Goal: Task Accomplishment & Management: Use online tool/utility

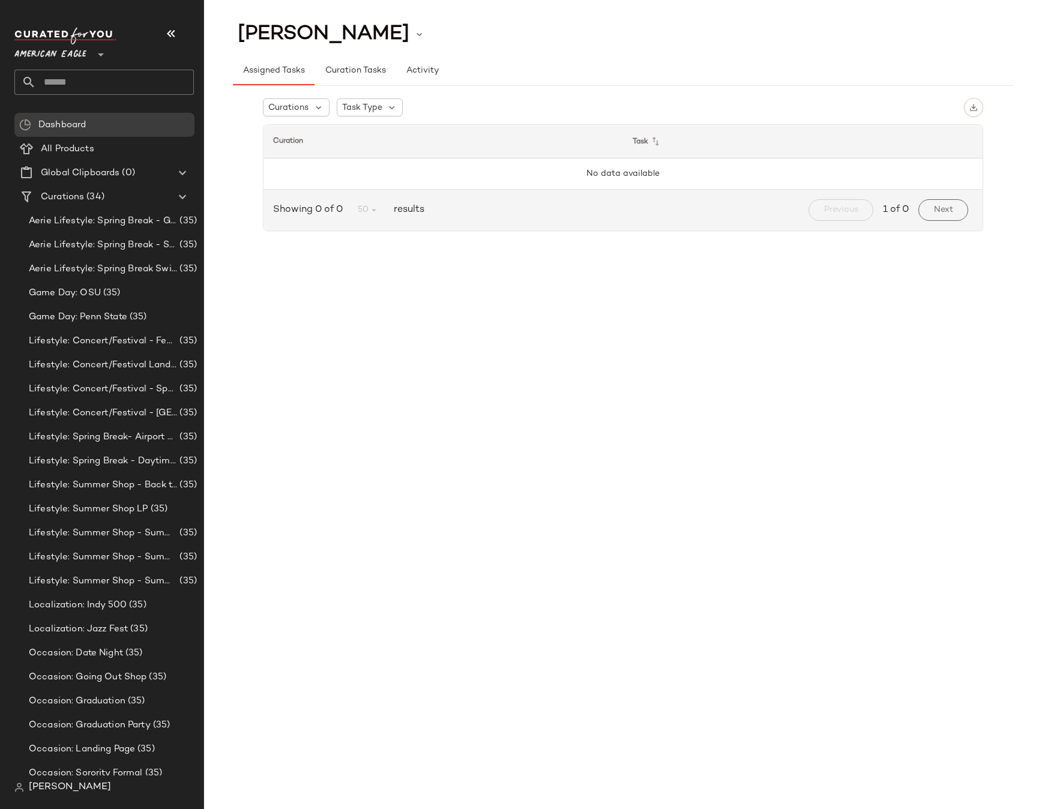
click at [94, 57] on icon at bounding box center [101, 54] width 14 height 14
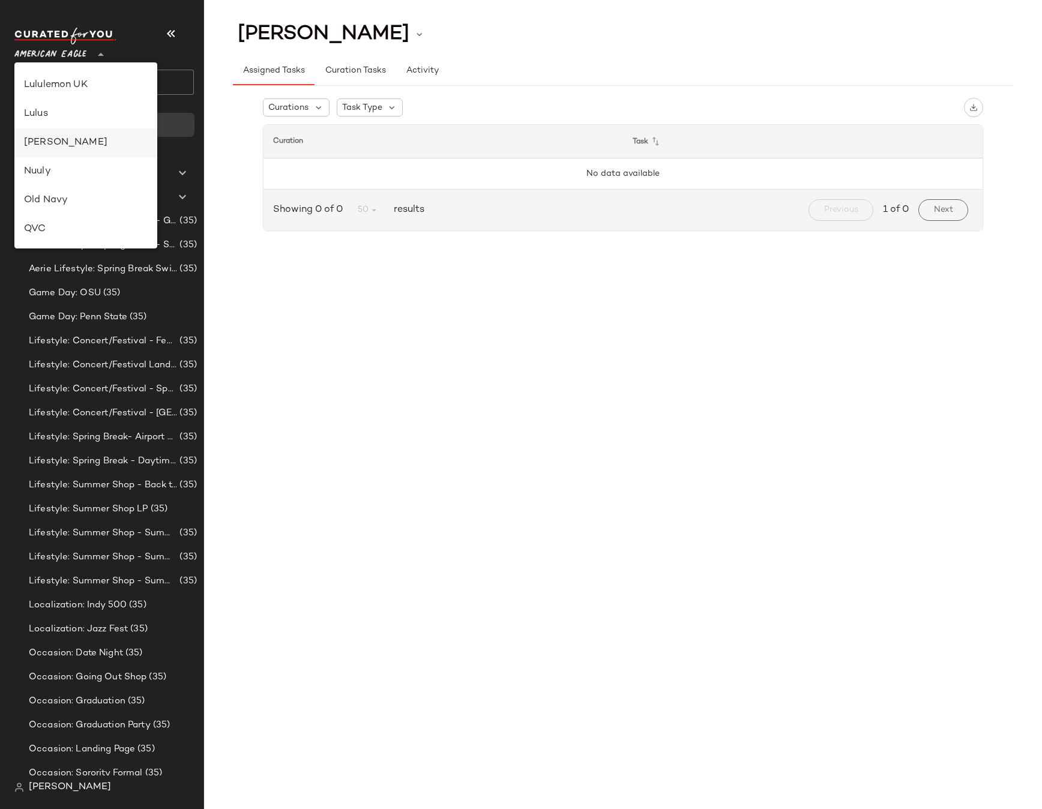
scroll to position [515, 0]
click at [80, 137] on div "Revolve" at bounding box center [86, 143] width 124 height 14
type input "**"
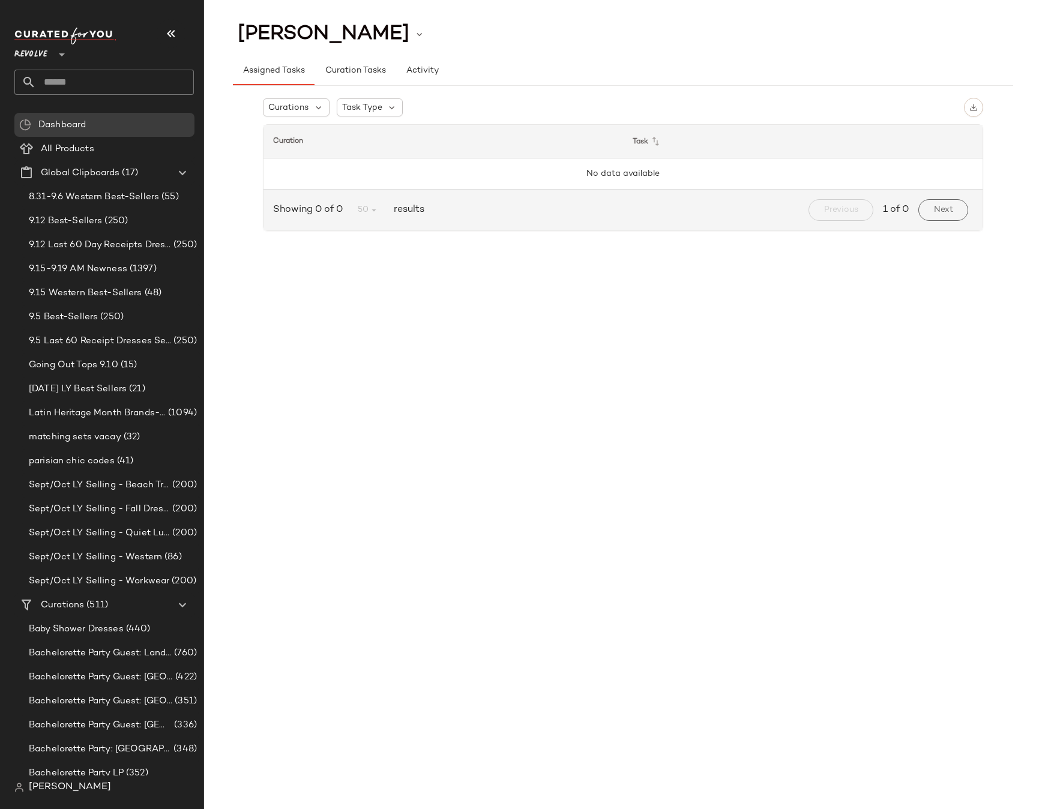
click at [59, 788] on span "[PERSON_NAME]" at bounding box center [70, 787] width 82 height 14
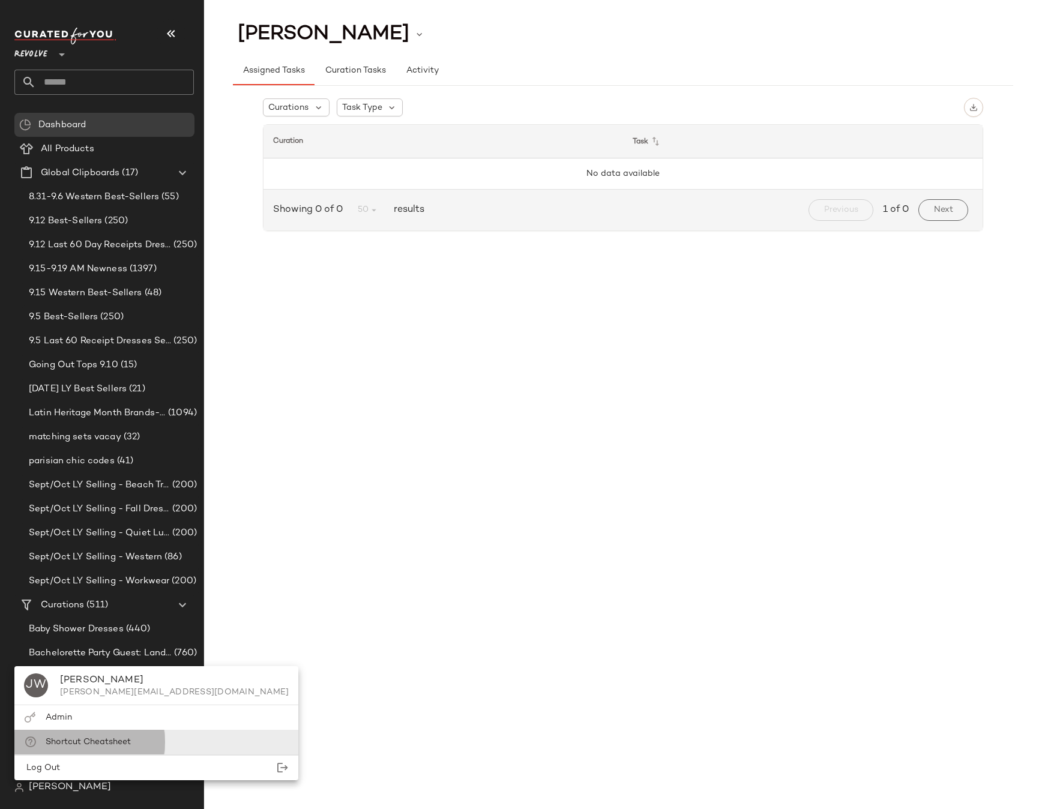
click at [91, 742] on span "Shortcut Cheatsheet" at bounding box center [88, 742] width 85 height 9
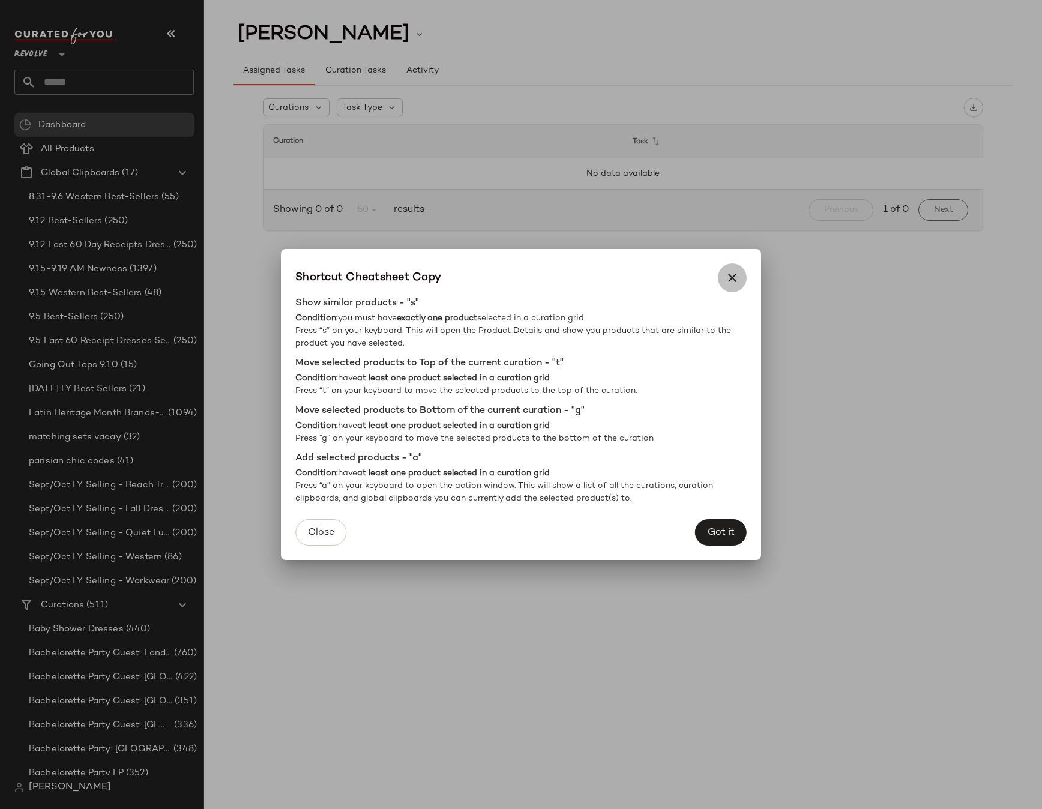
click at [735, 277] on icon "button" at bounding box center [732, 278] width 14 height 14
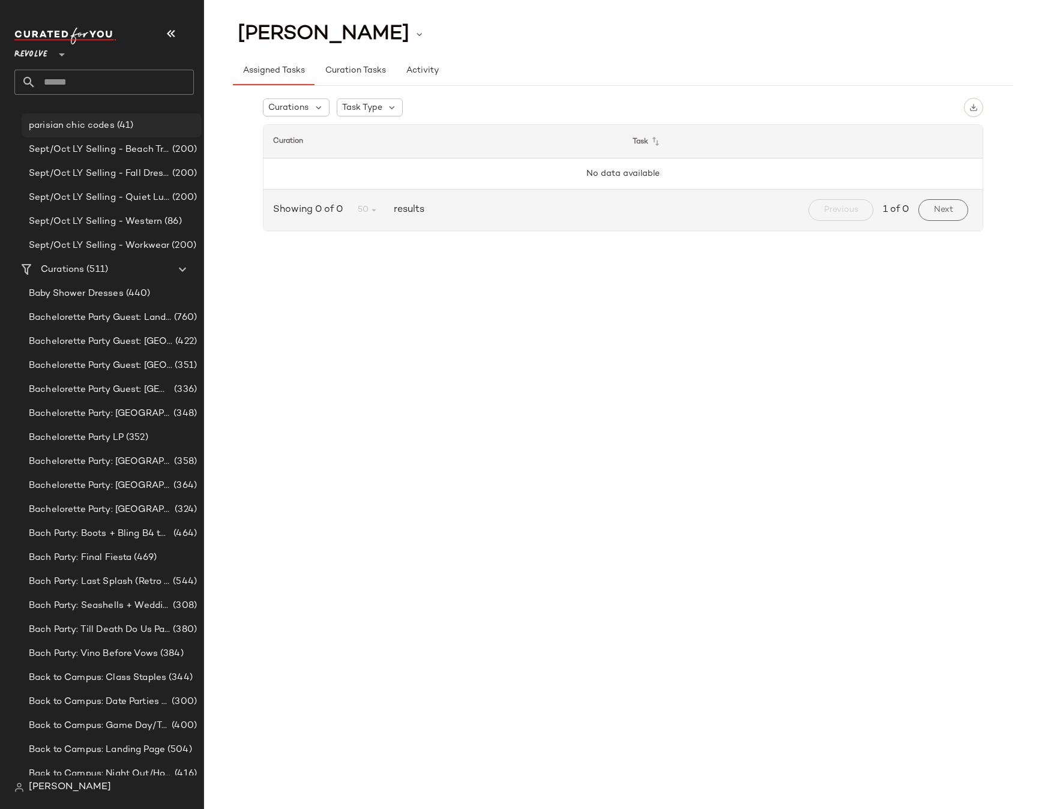
scroll to position [369, 0]
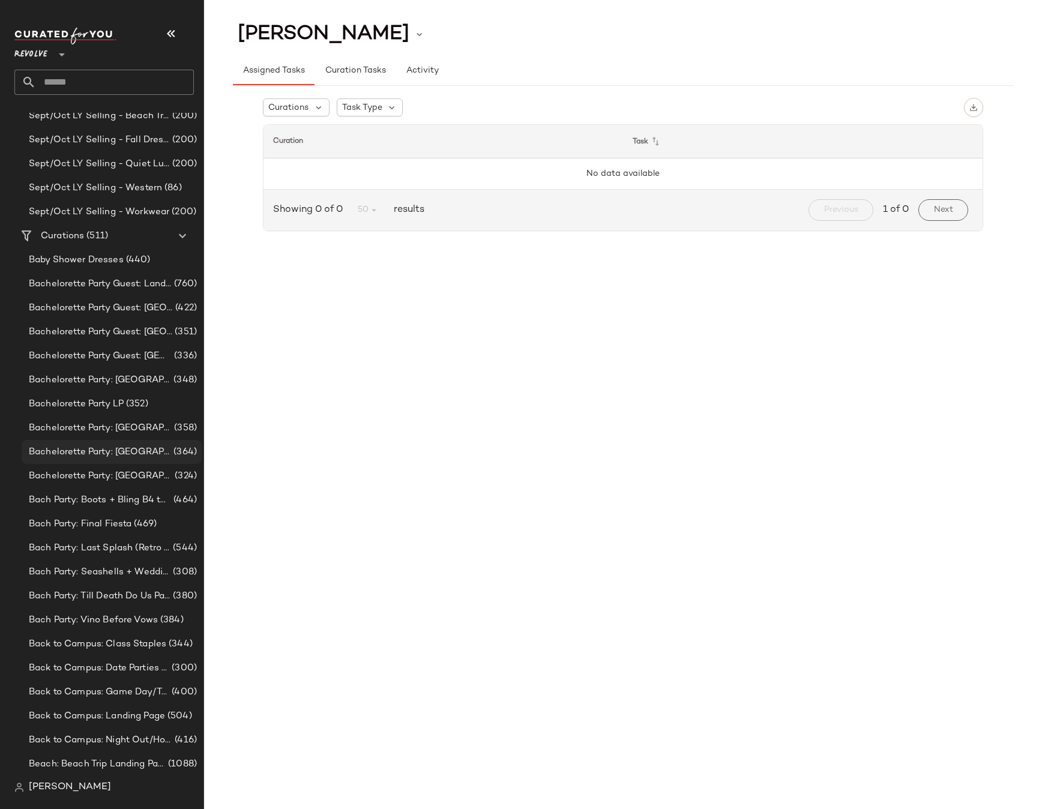
click at [95, 457] on span "Bachelorette Party: Miami" at bounding box center [100, 452] width 142 height 14
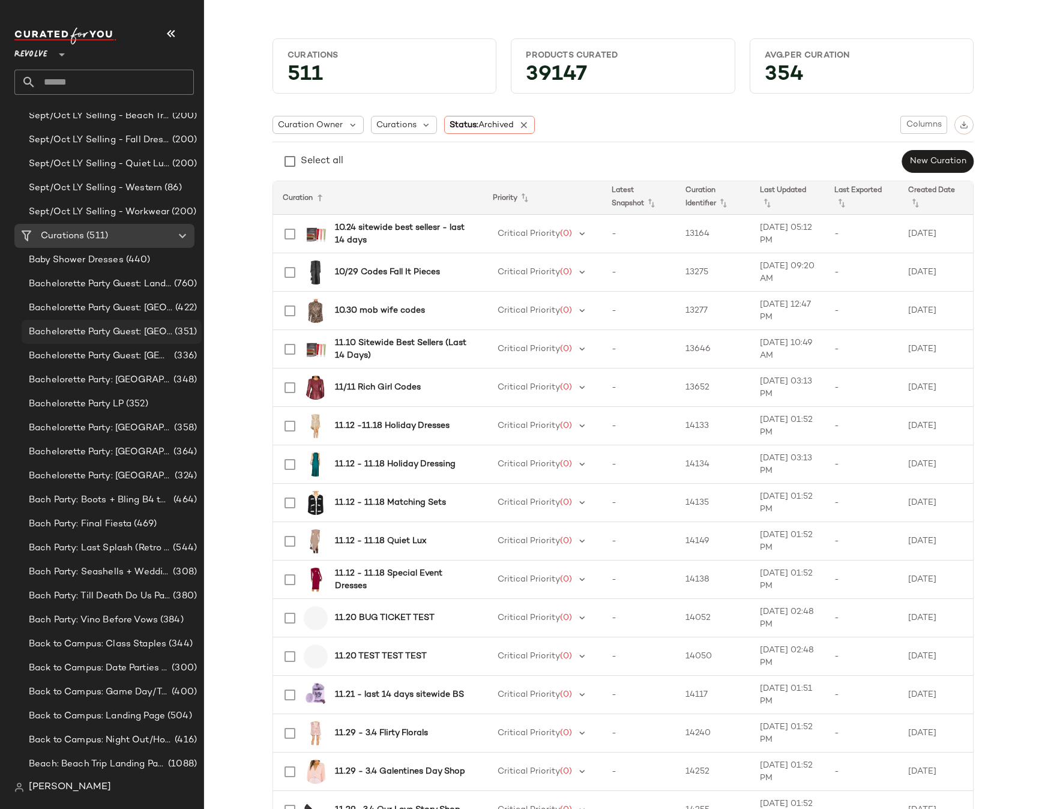
click at [112, 331] on span "Bachelorette Party Guest: Mexico" at bounding box center [100, 332] width 143 height 14
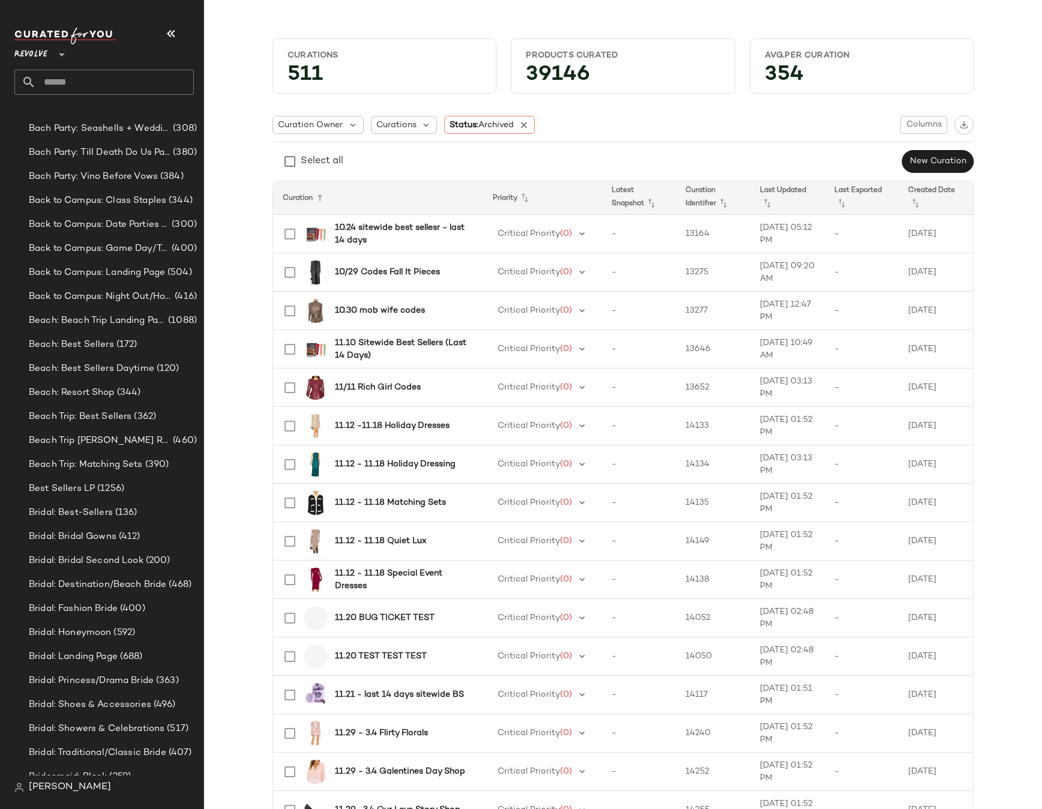
scroll to position [1213, 0]
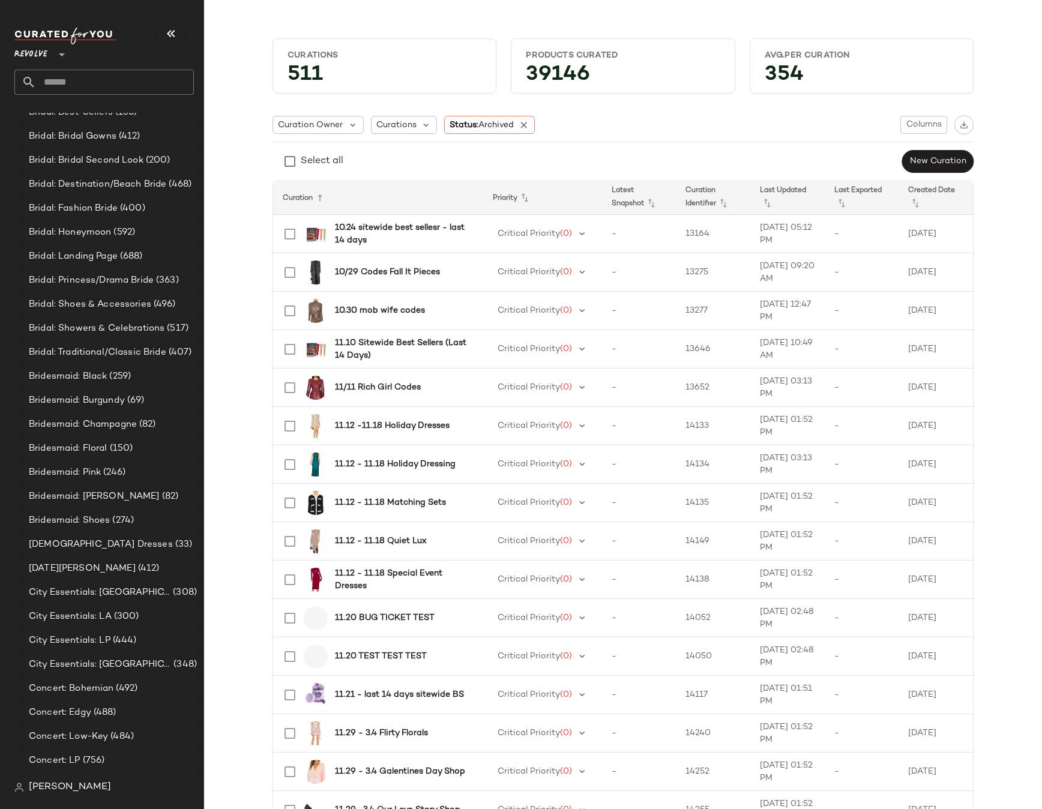
click at [78, 450] on span "Bridesmaid: Floral" at bounding box center [68, 449] width 79 height 14
click at [419, 218] on td "10.24 sitewide best sellesr - last 14 days" at bounding box center [378, 234] width 210 height 38
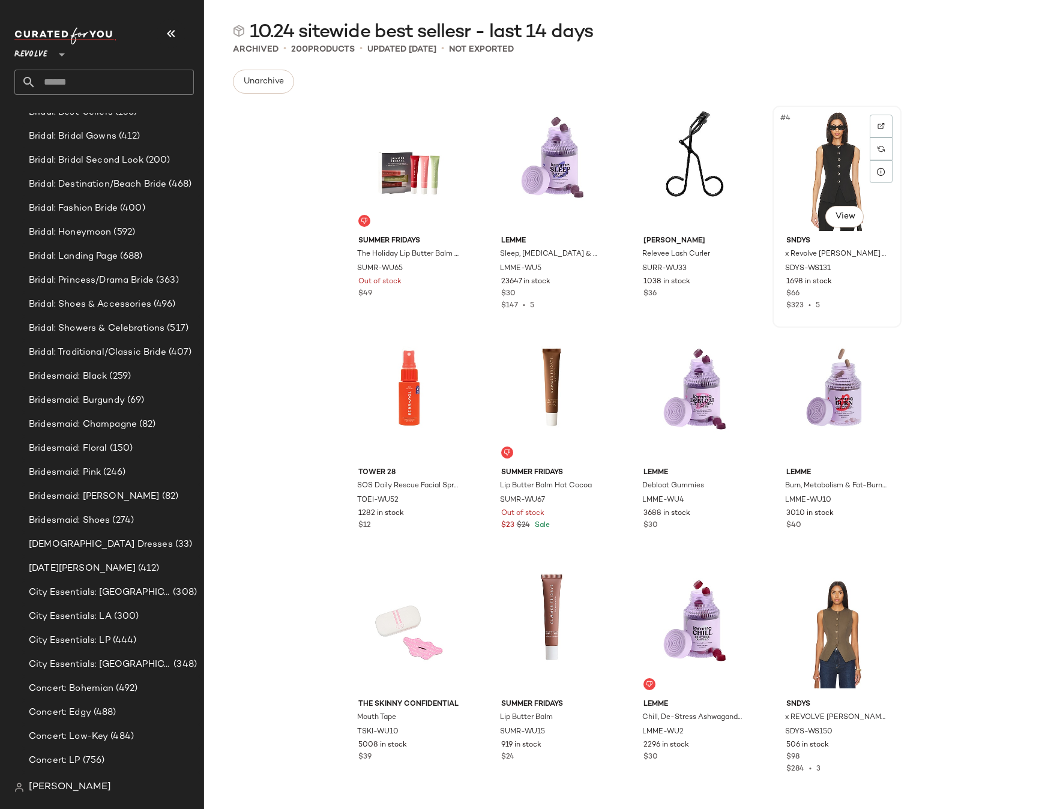
click at [833, 190] on div "#4 View" at bounding box center [837, 170] width 121 height 121
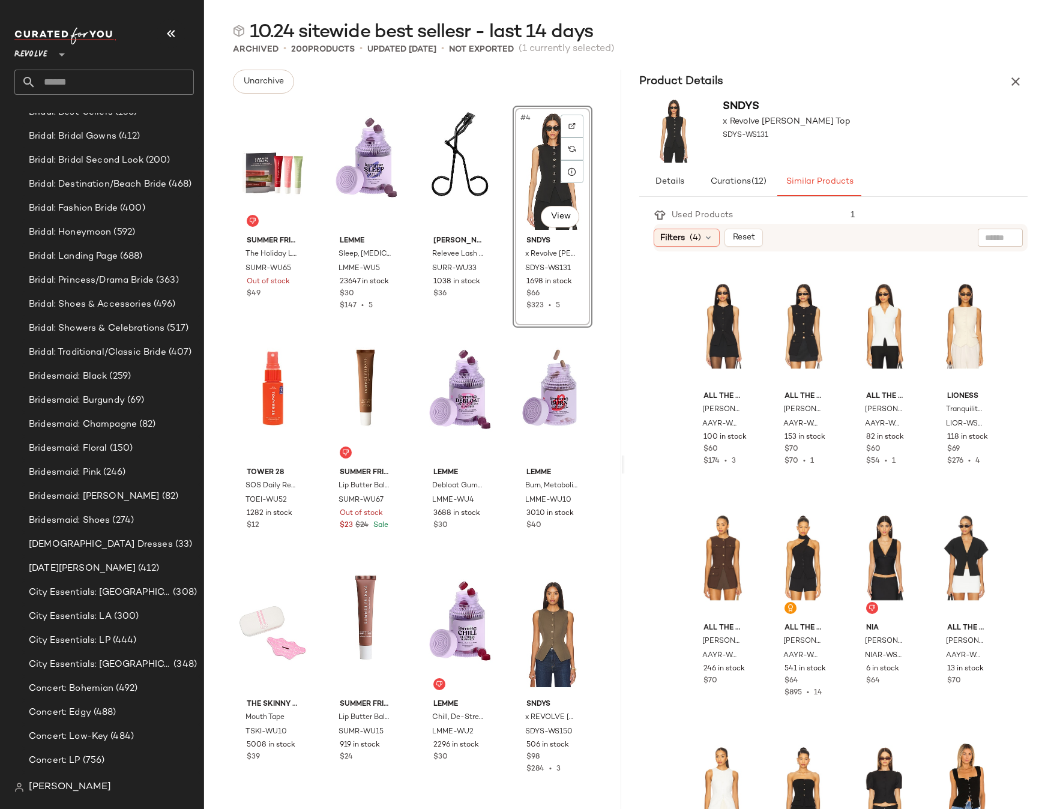
click at [64, 788] on span "[PERSON_NAME]" at bounding box center [70, 787] width 82 height 14
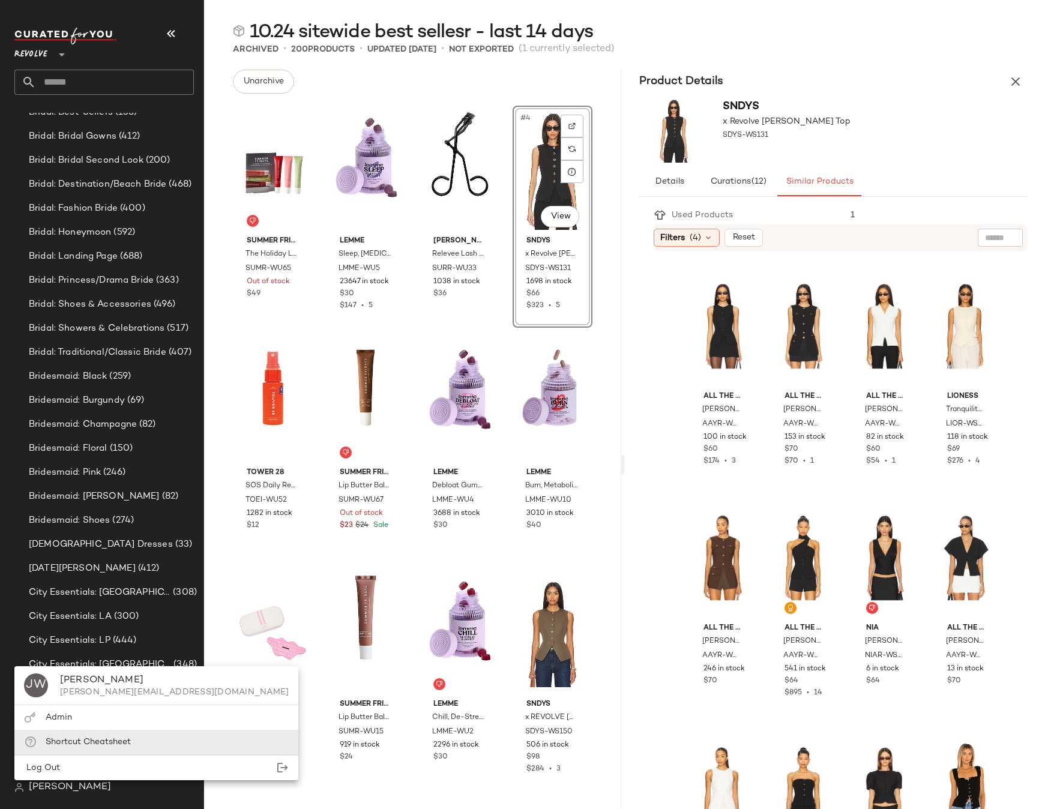
click at [67, 744] on span "Shortcut Cheatsheet" at bounding box center [88, 742] width 85 height 9
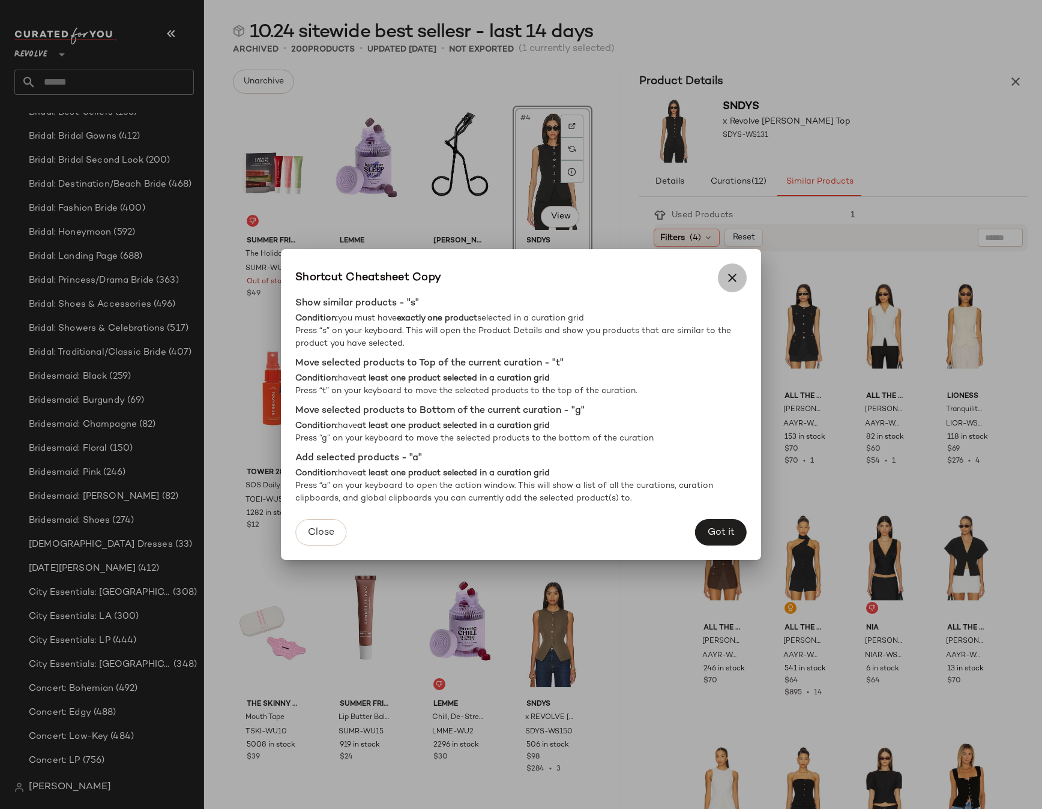
click at [741, 278] on button "button" at bounding box center [732, 278] width 29 height 29
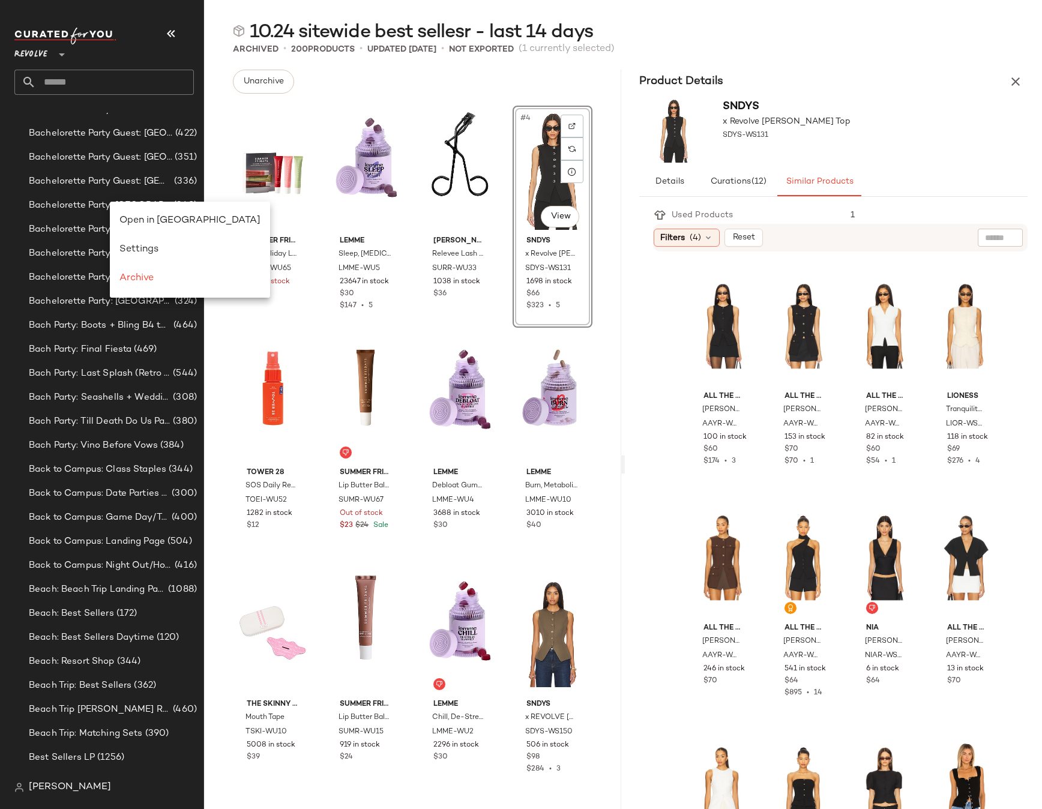
scroll to position [561, 0]
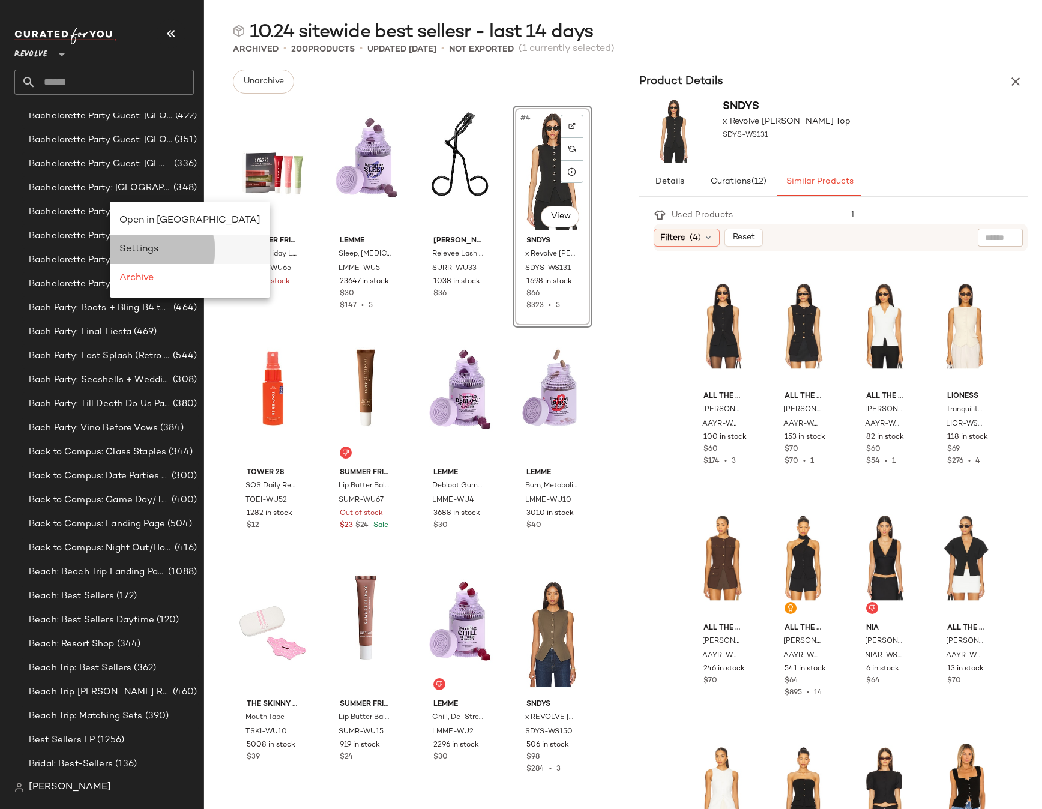
click at [143, 242] on div "Settings" at bounding box center [189, 249] width 141 height 14
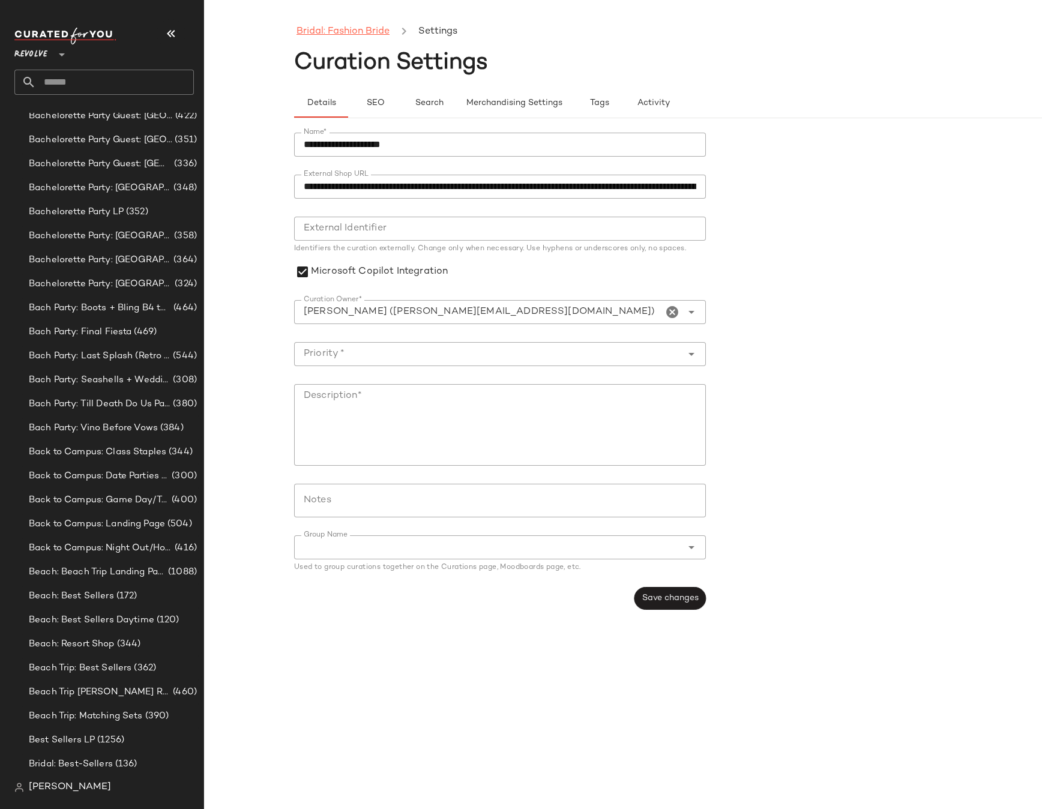
click at [360, 29] on link "Bridal: Fashion Bride" at bounding box center [343, 32] width 93 height 16
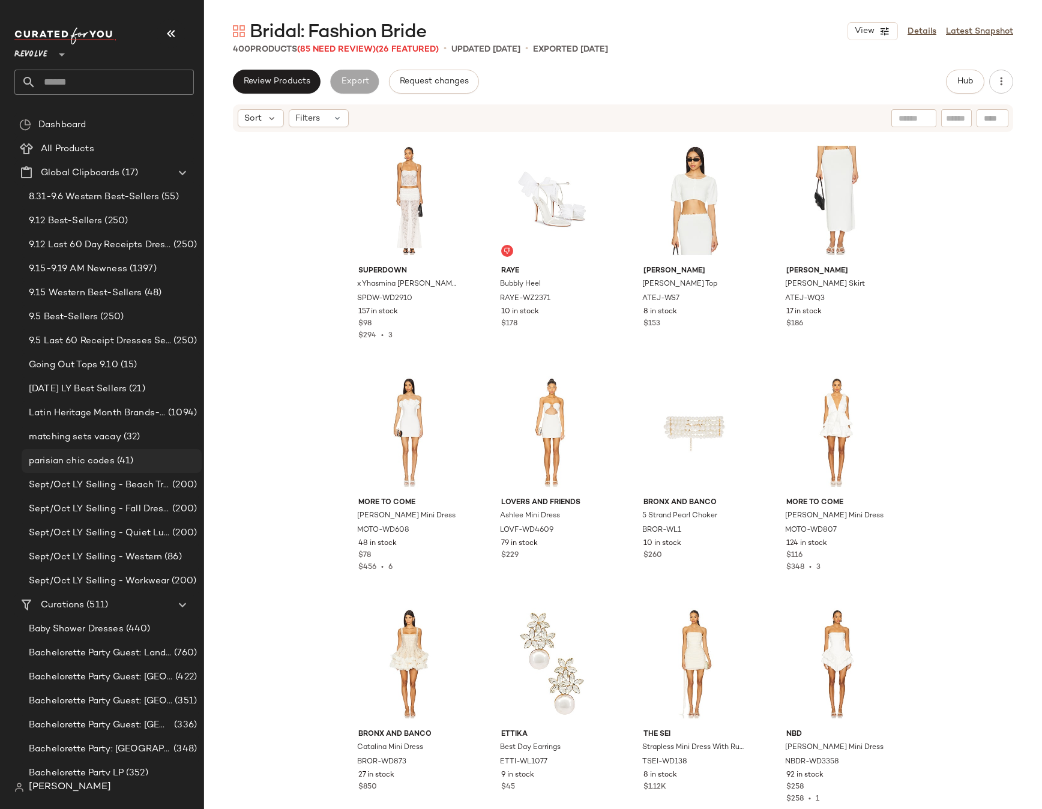
scroll to position [358, 0]
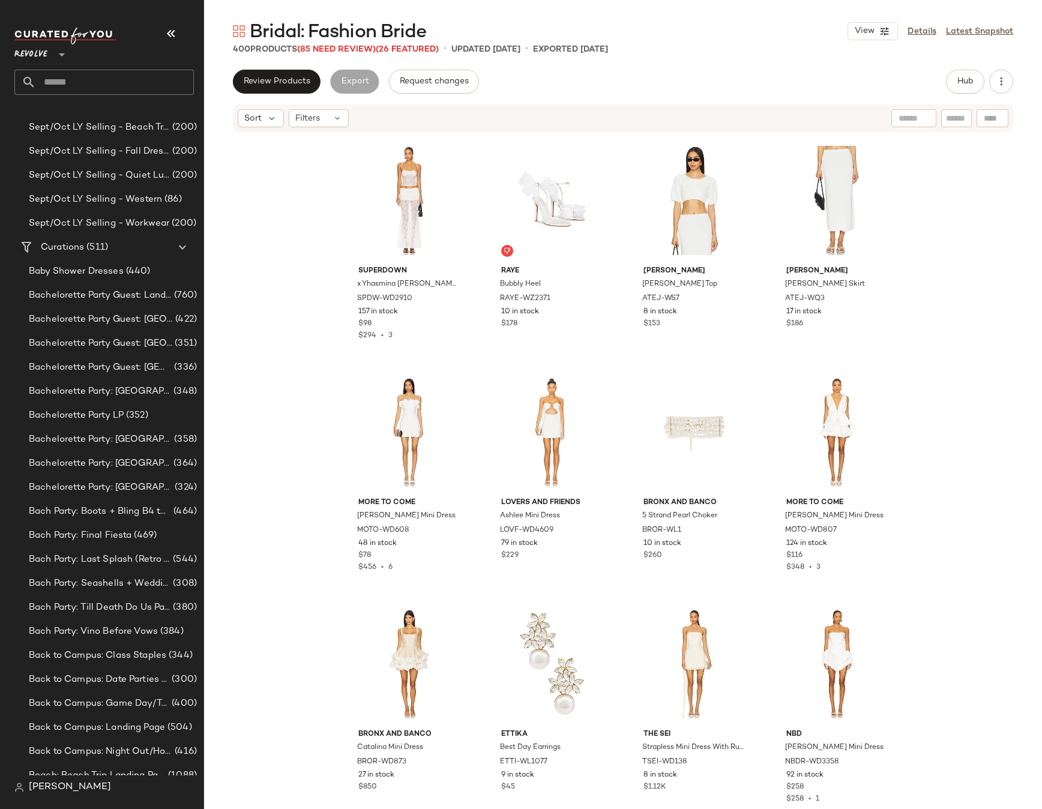
click at [233, 351] on div "superdown x Yhasmina Ferrara Mimi Maxi Skirt Set SPDW-WD2910 157 in stock $98 $…" at bounding box center [623, 469] width 838 height 672
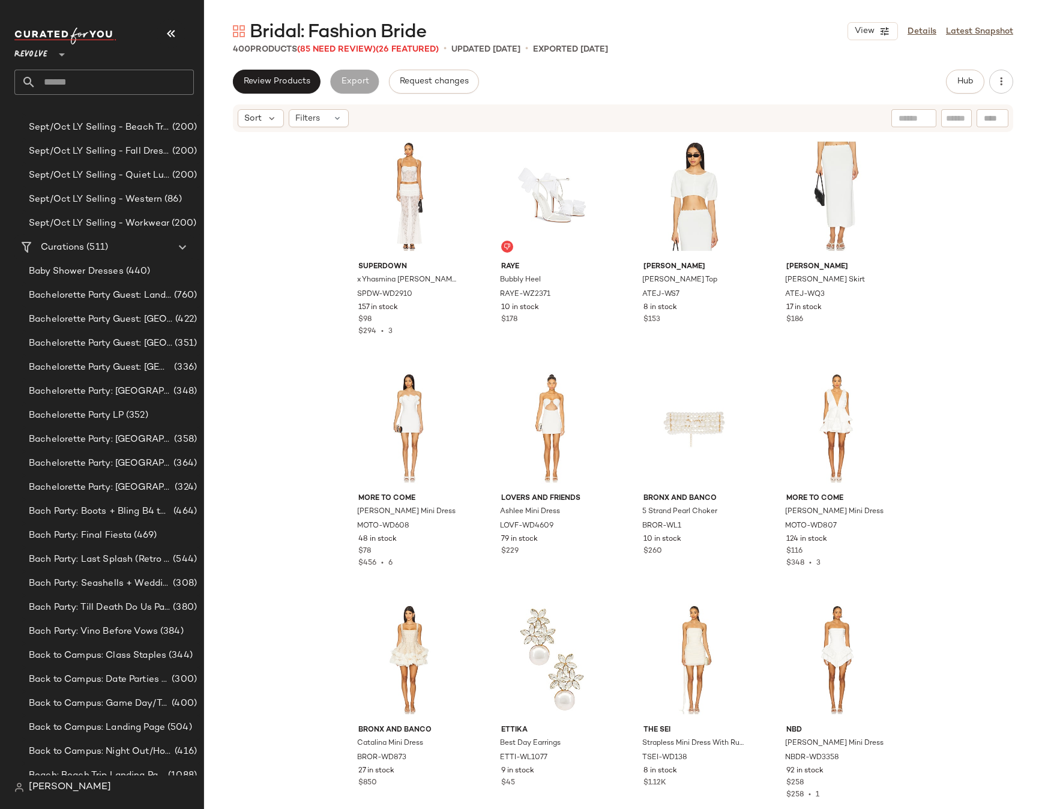
scroll to position [0, 0]
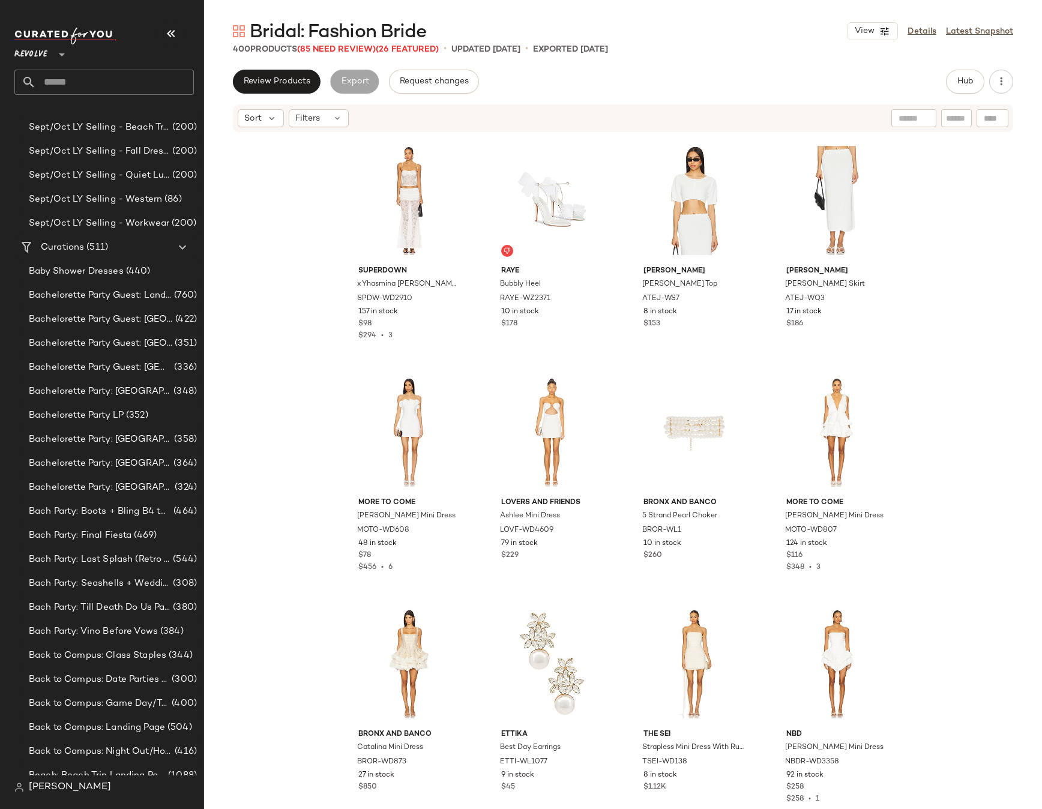
click at [254, 292] on div "superdown x Yhasmina Ferrara Mimi Maxi Skirt Set SPDW-WD2910 157 in stock $98 $…" at bounding box center [623, 469] width 838 height 672
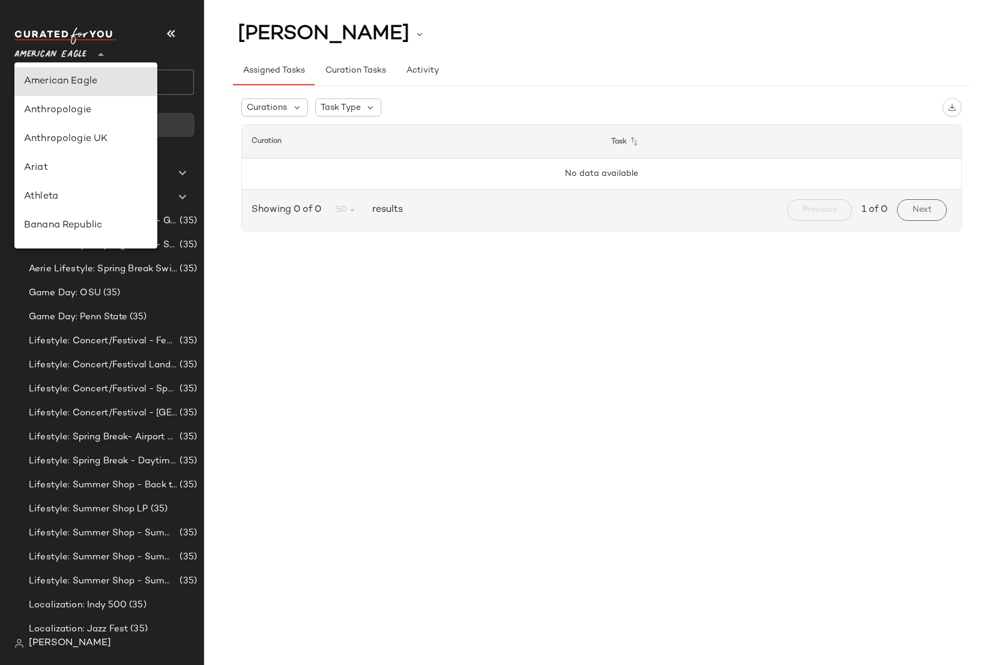
click at [72, 59] on span "American Eagle" at bounding box center [50, 52] width 72 height 22
click at [77, 83] on div "Debenhams" at bounding box center [86, 89] width 124 height 14
type input "**"
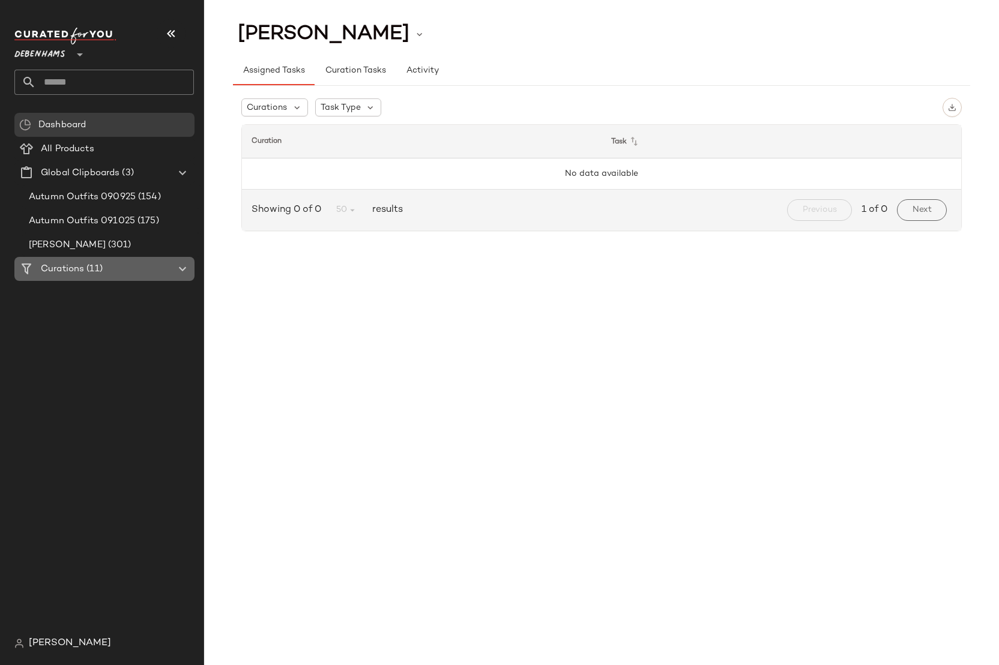
click at [88, 264] on span "(11)" at bounding box center [93, 269] width 19 height 14
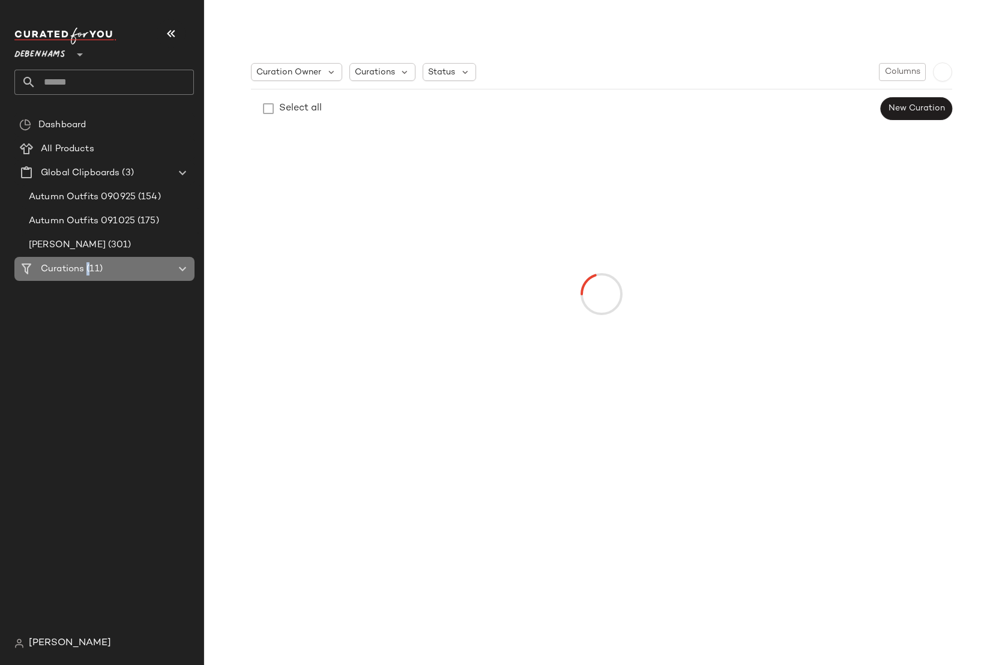
click at [88, 264] on span "(11)" at bounding box center [93, 269] width 19 height 14
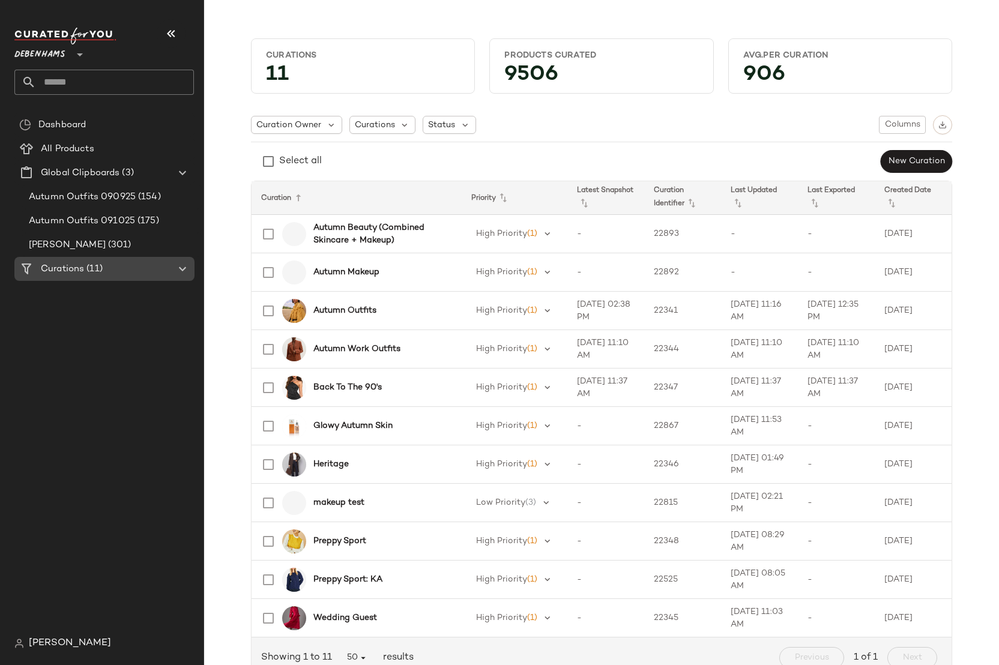
click at [115, 268] on div "Curations (11)" at bounding box center [105, 269] width 136 height 14
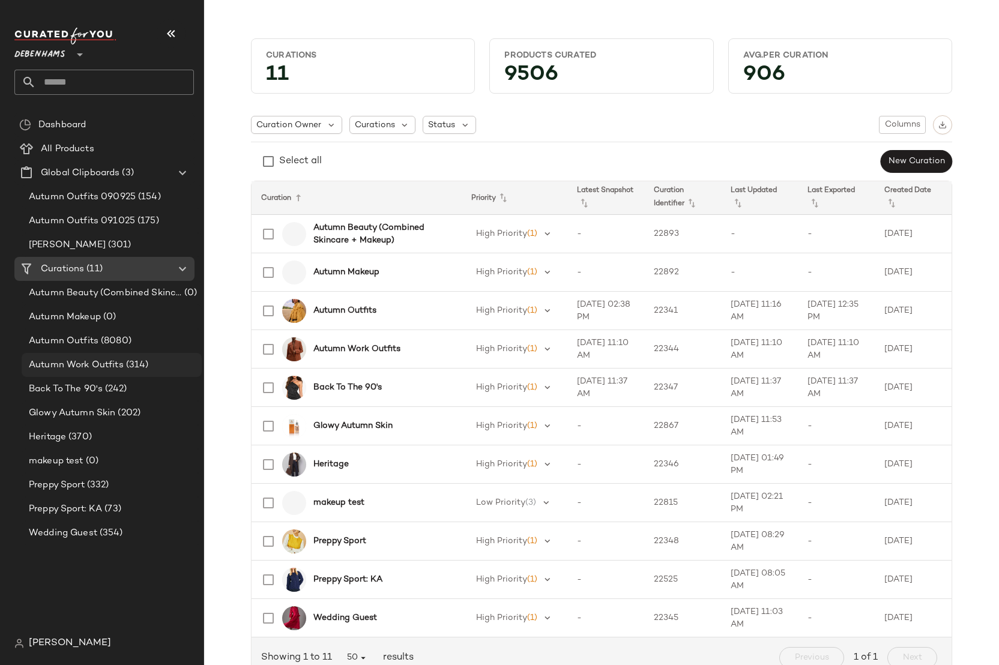
click at [106, 361] on span "Autumn Work Outfits" at bounding box center [76, 365] width 95 height 14
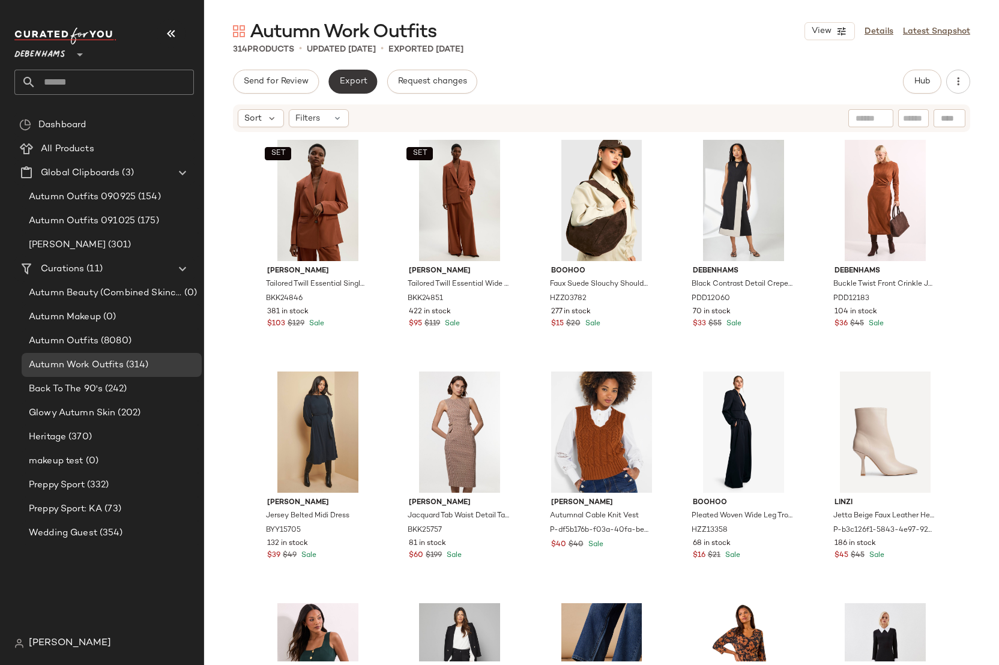
click at [361, 80] on span "Export" at bounding box center [353, 82] width 28 height 10
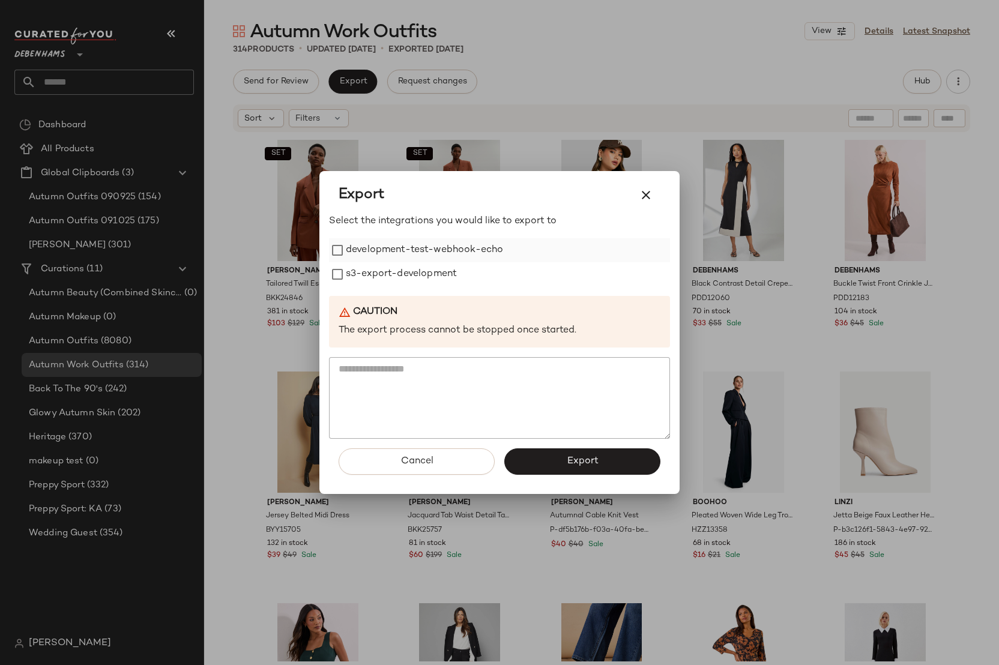
click at [451, 250] on label "development-test-webhook-echo" at bounding box center [424, 250] width 157 height 24
click at [540, 460] on button "Export" at bounding box center [582, 461] width 156 height 26
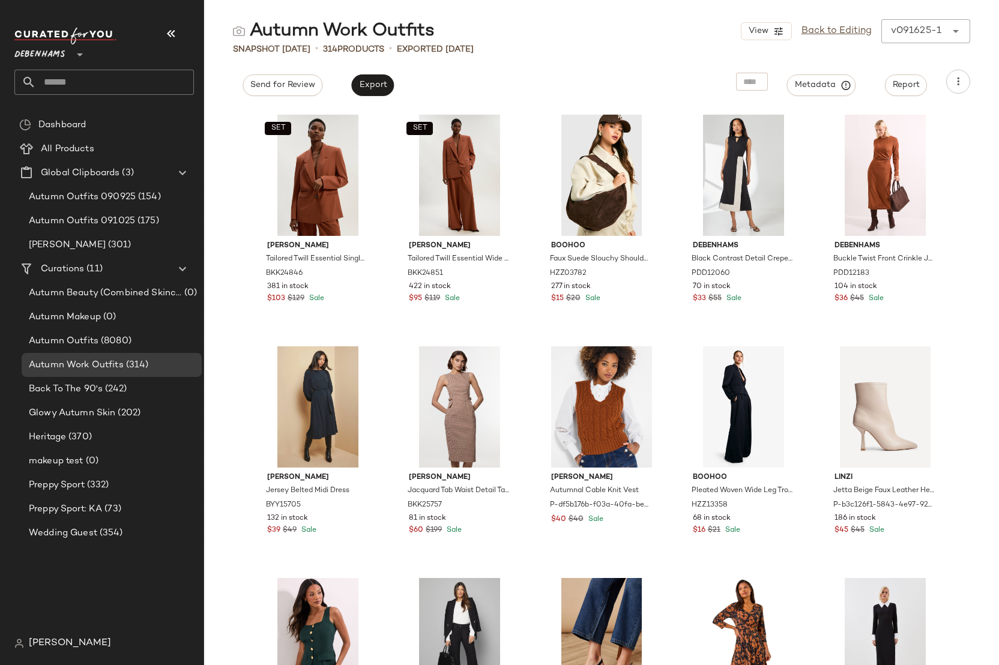
click at [61, 646] on span "[PERSON_NAME]" at bounding box center [70, 643] width 82 height 14
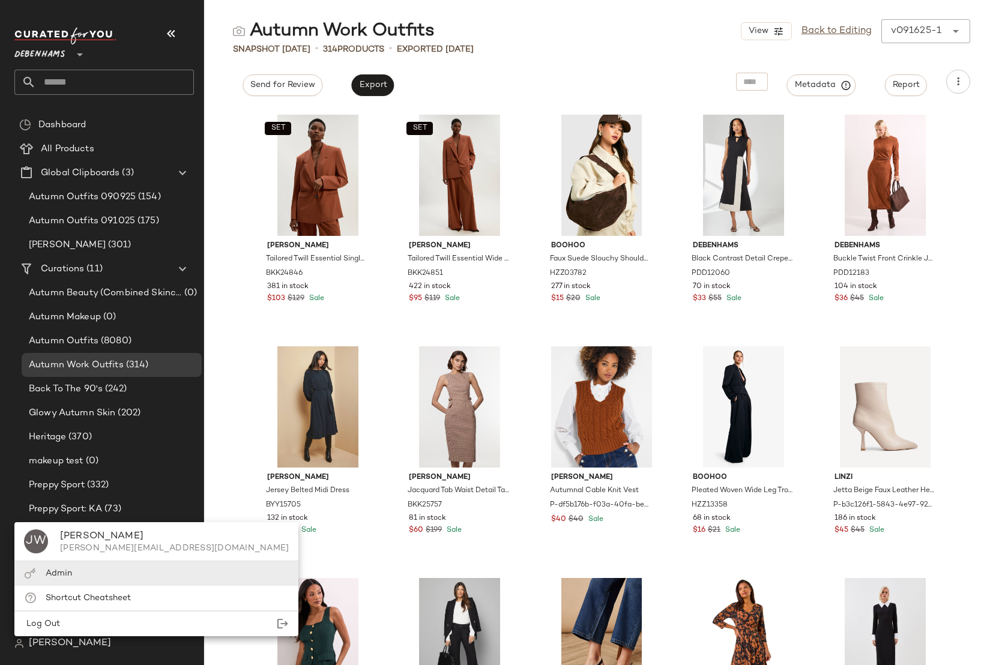
click at [84, 572] on div "Admin" at bounding box center [156, 573] width 284 height 25
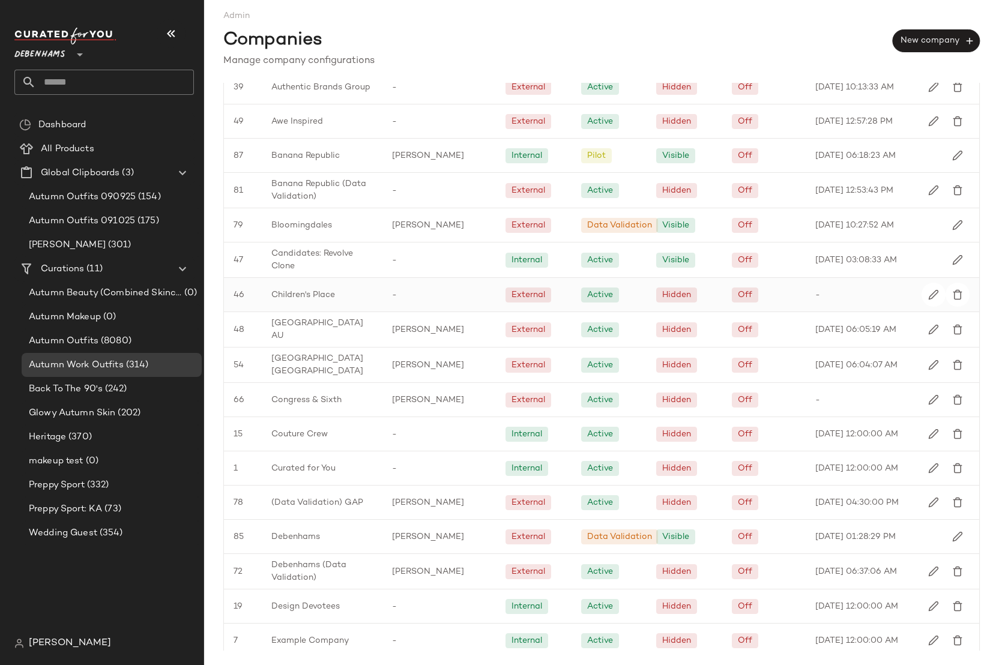
scroll to position [432, 0]
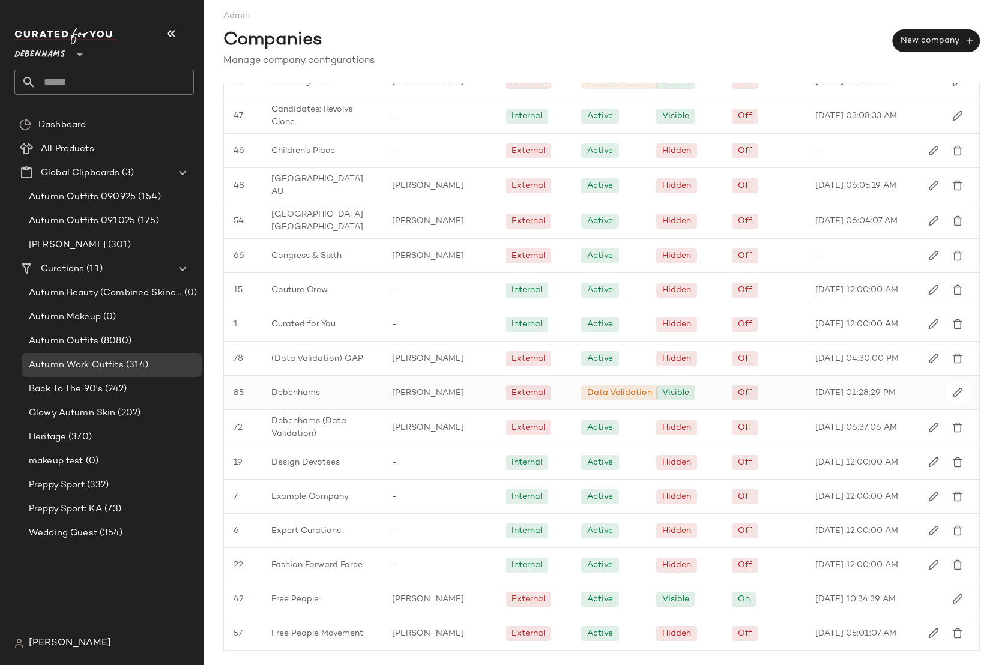
click at [349, 401] on div "Debenhams" at bounding box center [322, 393] width 121 height 34
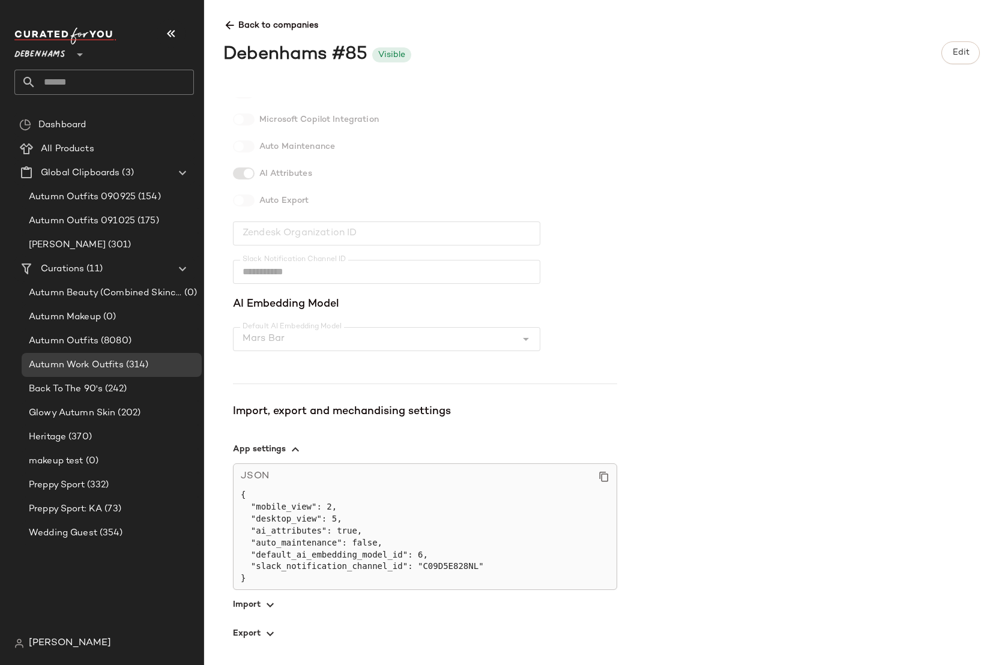
scroll to position [224, 0]
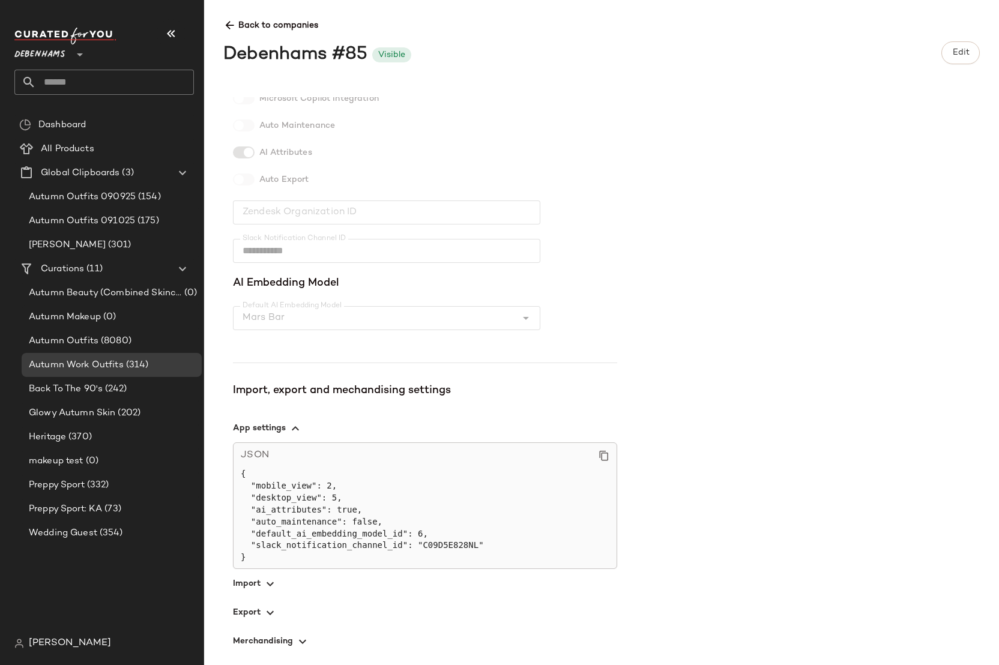
click at [254, 613] on span "button" at bounding box center [425, 612] width 384 height 29
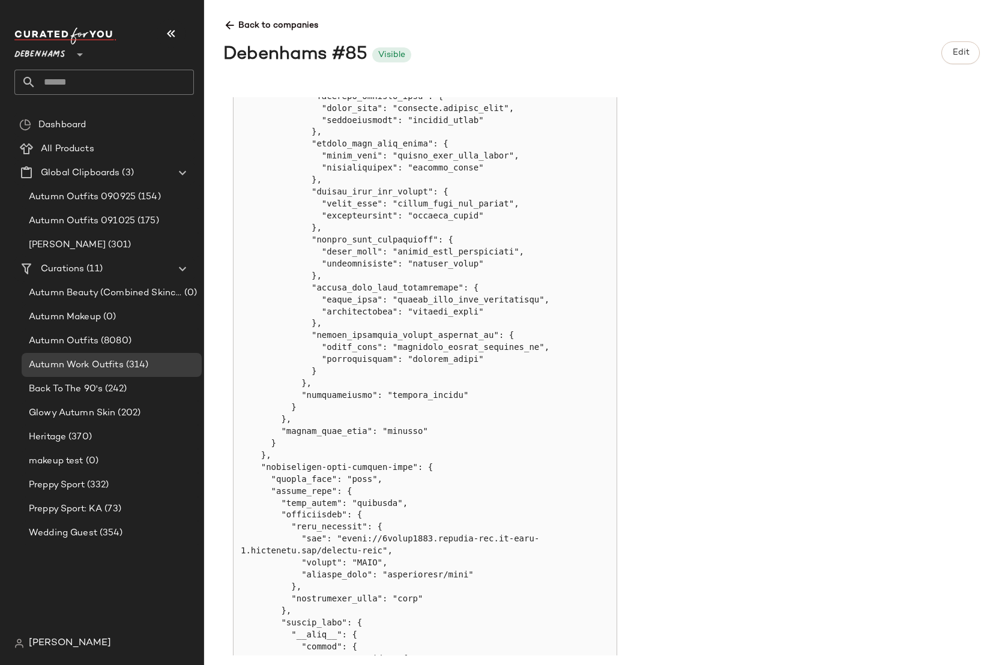
scroll to position [1499, 0]
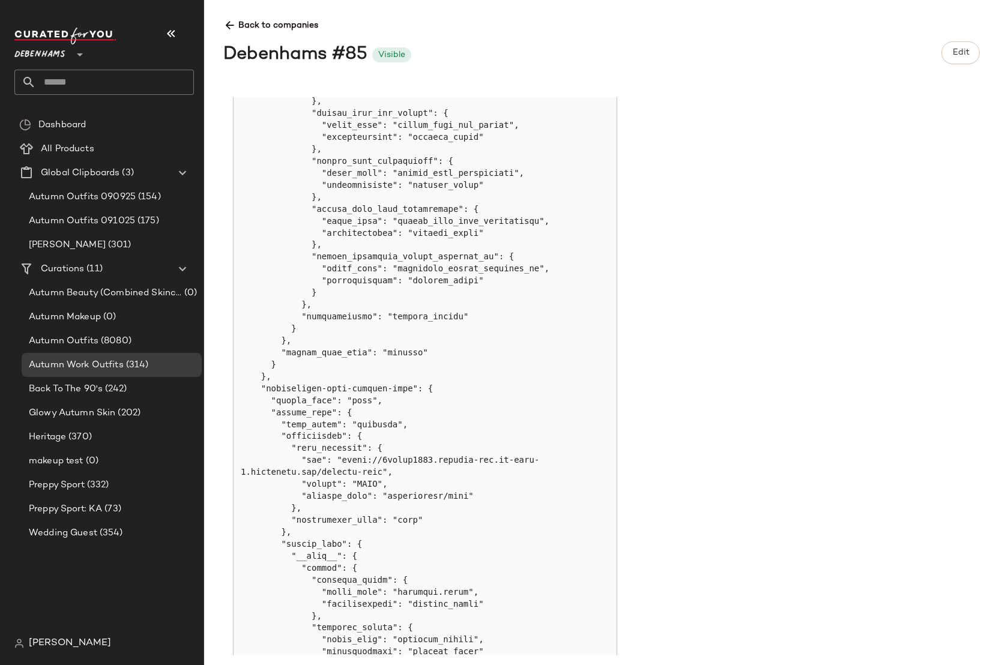
click at [355, 517] on pre at bounding box center [425, 413] width 369 height 2070
click at [341, 544] on pre at bounding box center [425, 413] width 369 height 2070
click at [327, 554] on pre at bounding box center [425, 413] width 369 height 2070
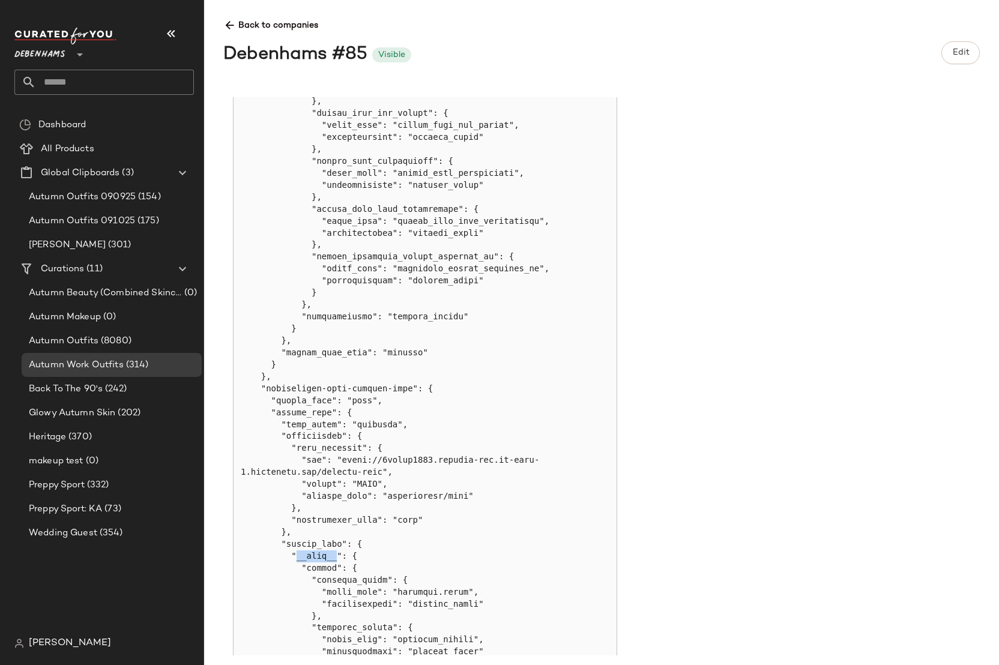
click at [327, 554] on pre at bounding box center [425, 413] width 369 height 2070
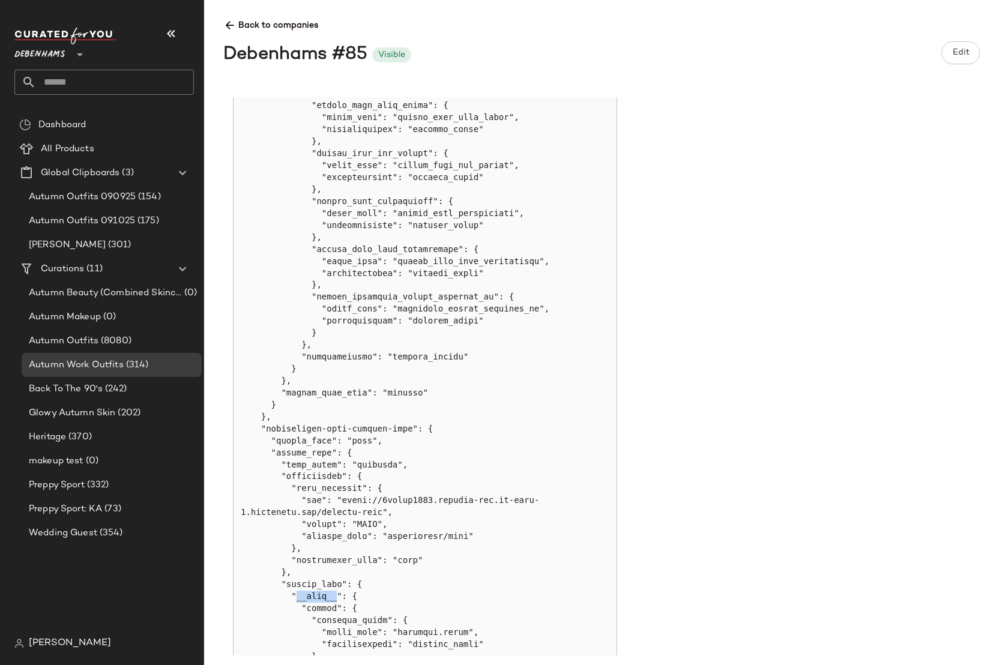
scroll to position [1496, 0]
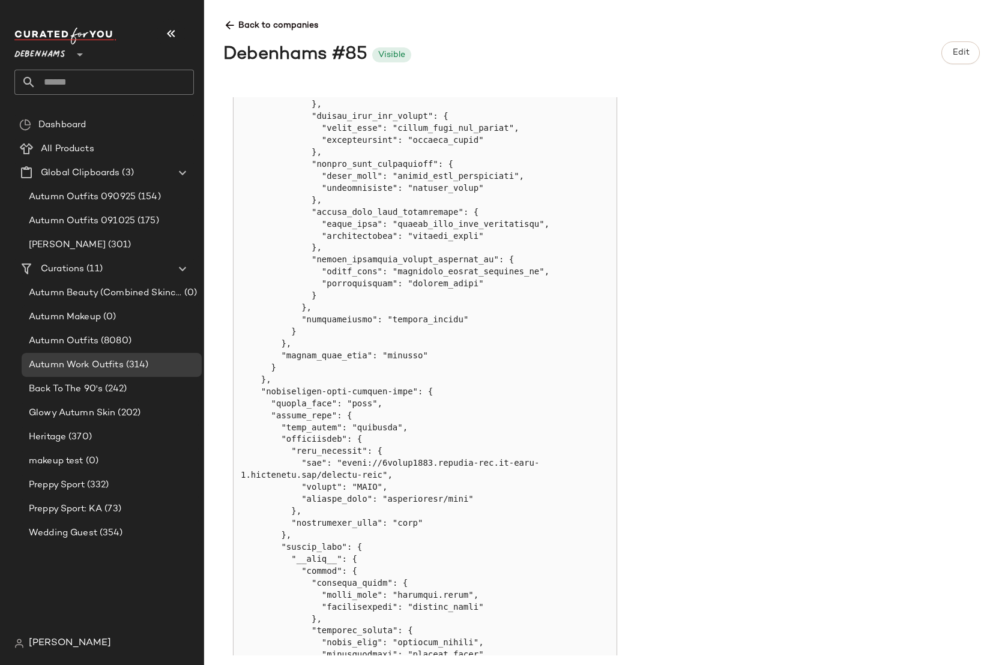
click at [373, 353] on pre at bounding box center [425, 416] width 369 height 2070
click at [408, 359] on pre at bounding box center [425, 416] width 369 height 2070
click at [337, 354] on pre at bounding box center [425, 416] width 369 height 2070
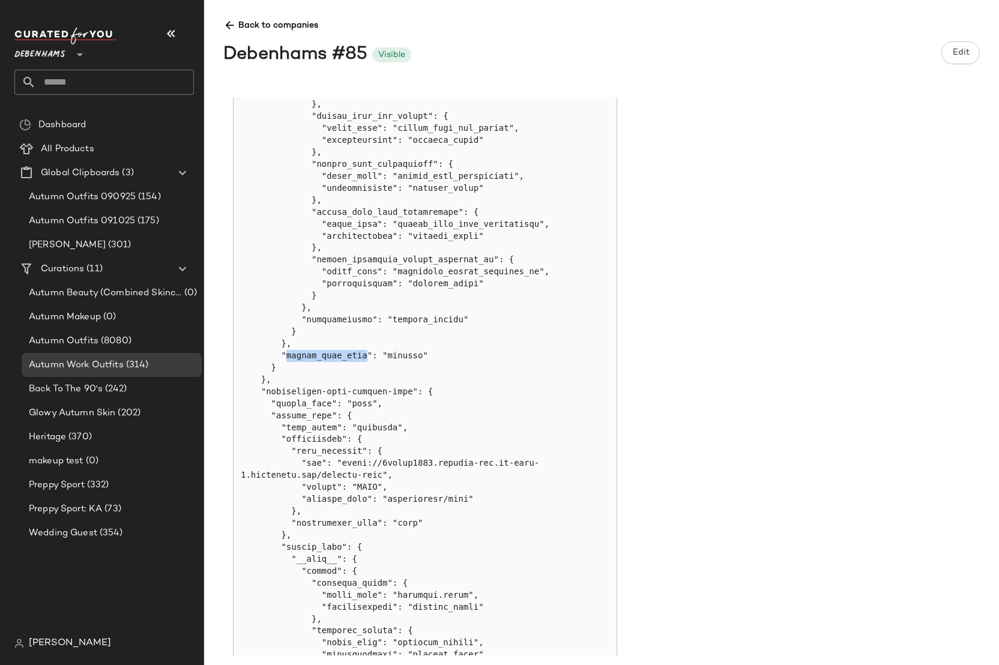
click at [337, 354] on pre at bounding box center [425, 416] width 369 height 2070
copy pre "object_data_type"
click at [964, 50] on span "Edit" at bounding box center [959, 53] width 17 height 10
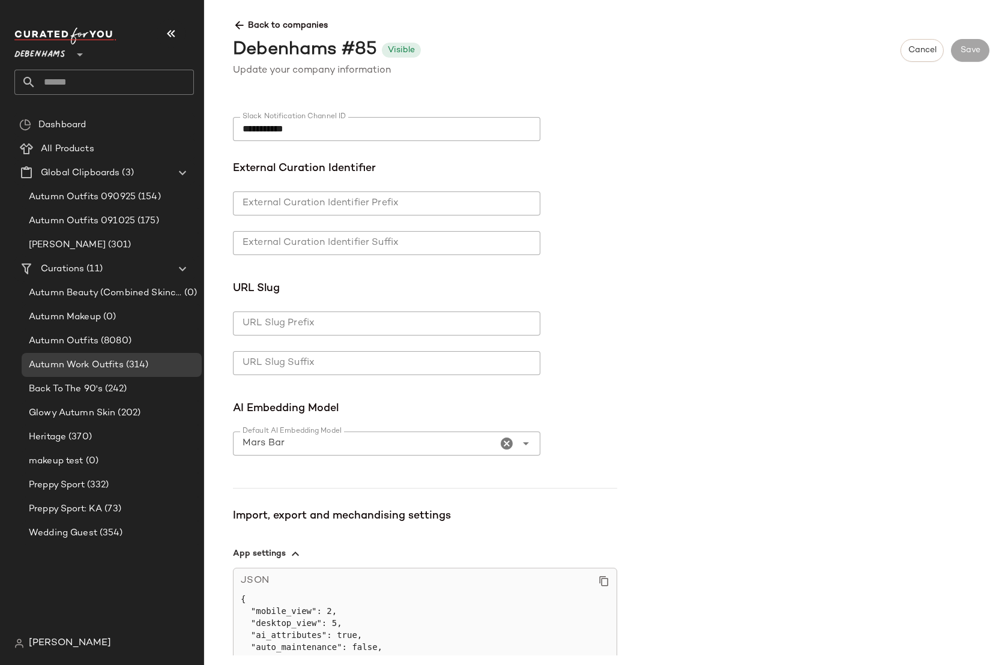
scroll to position [617, 0]
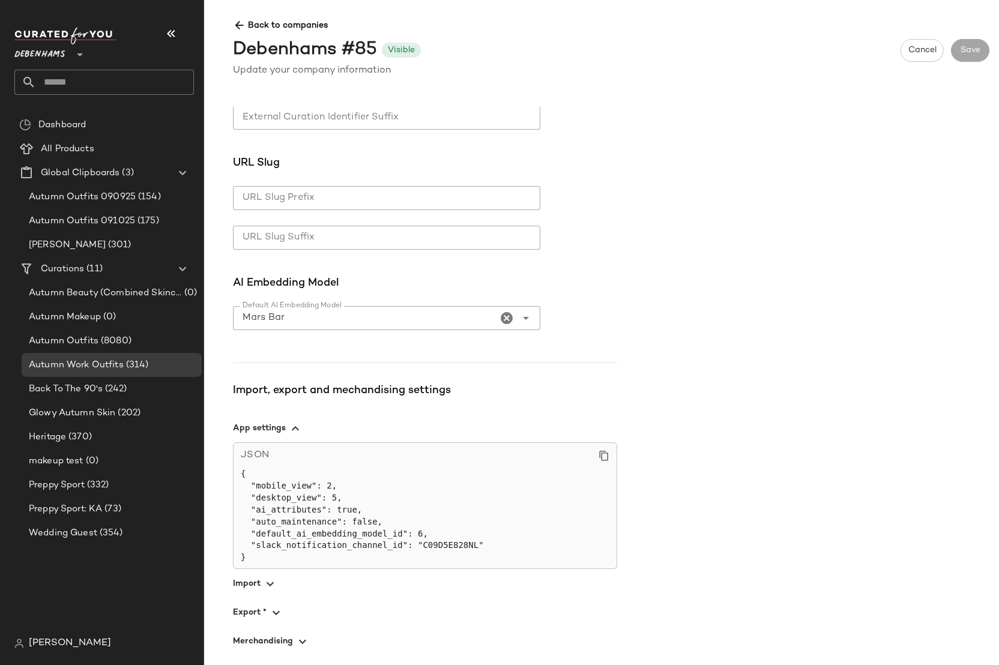
click at [256, 608] on span "button" at bounding box center [425, 612] width 384 height 29
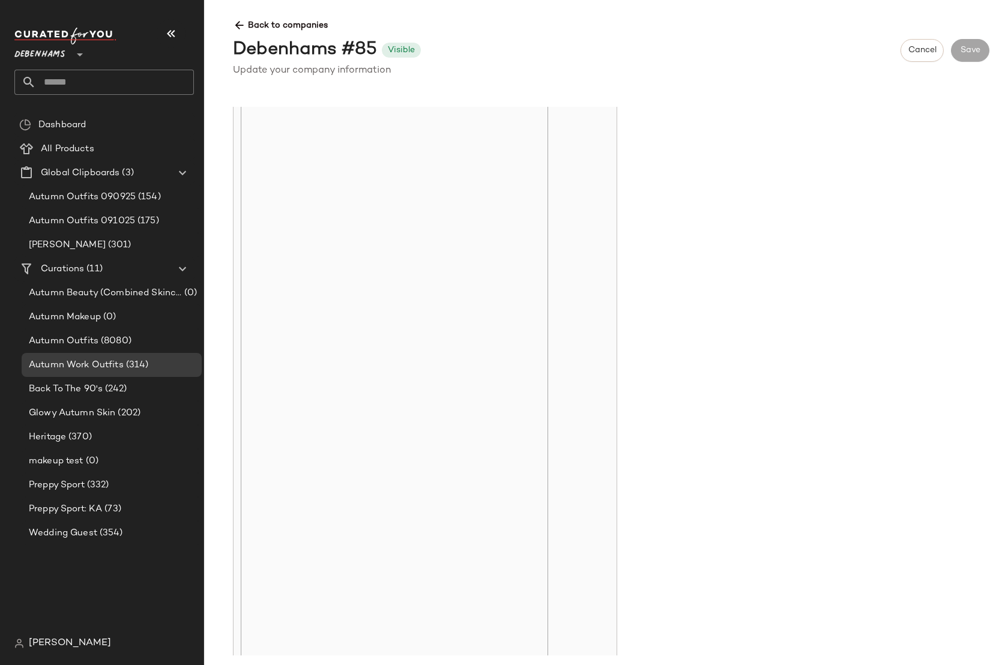
scroll to position [3164, 0]
paste textarea "**********"
type textarea "**********"
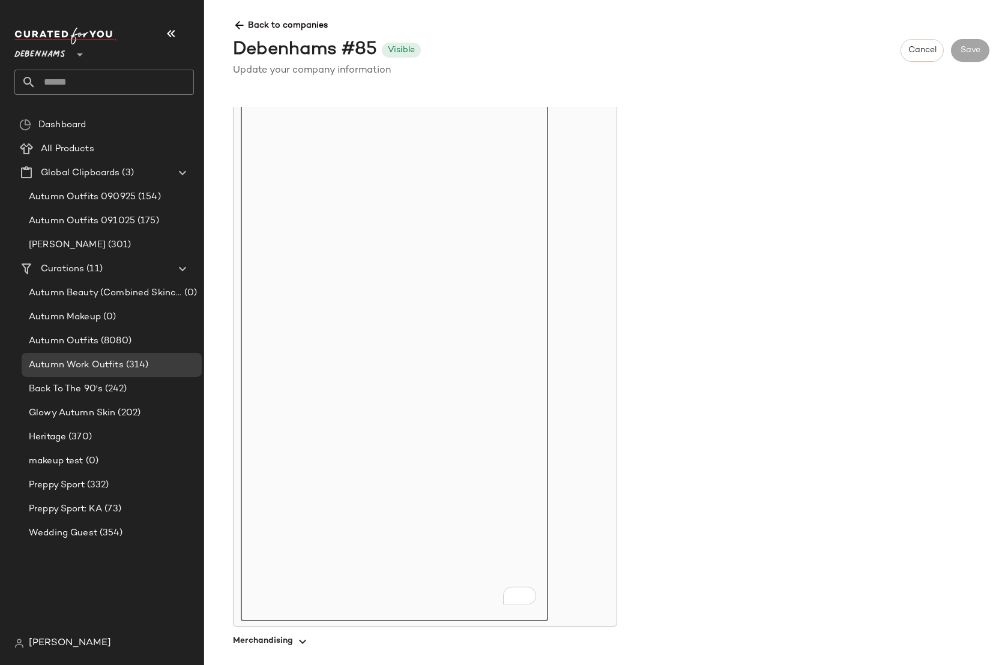
type textarea "**********"
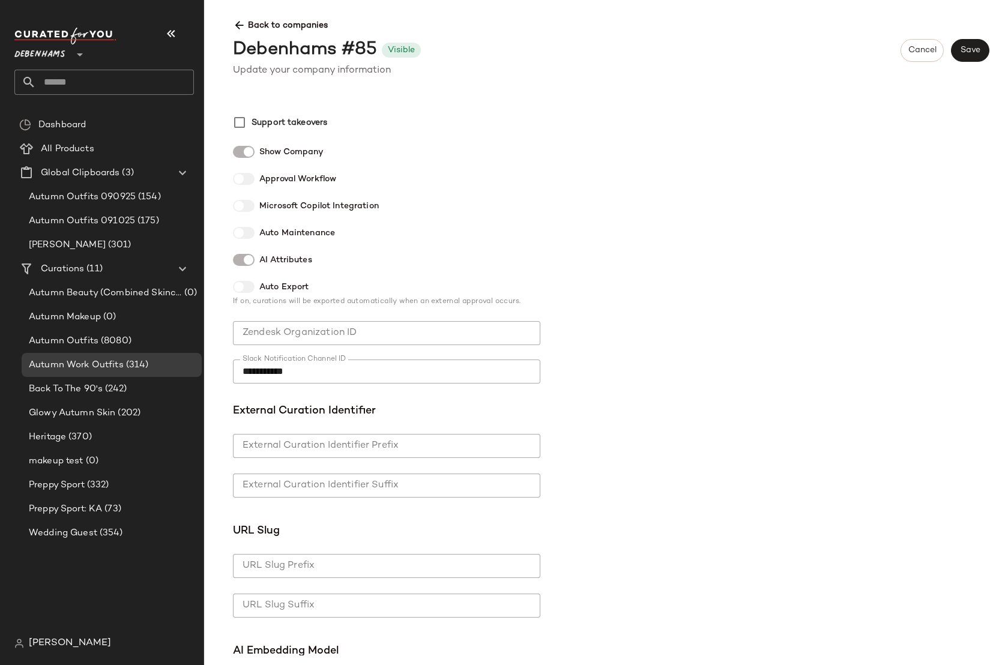
scroll to position [0, 0]
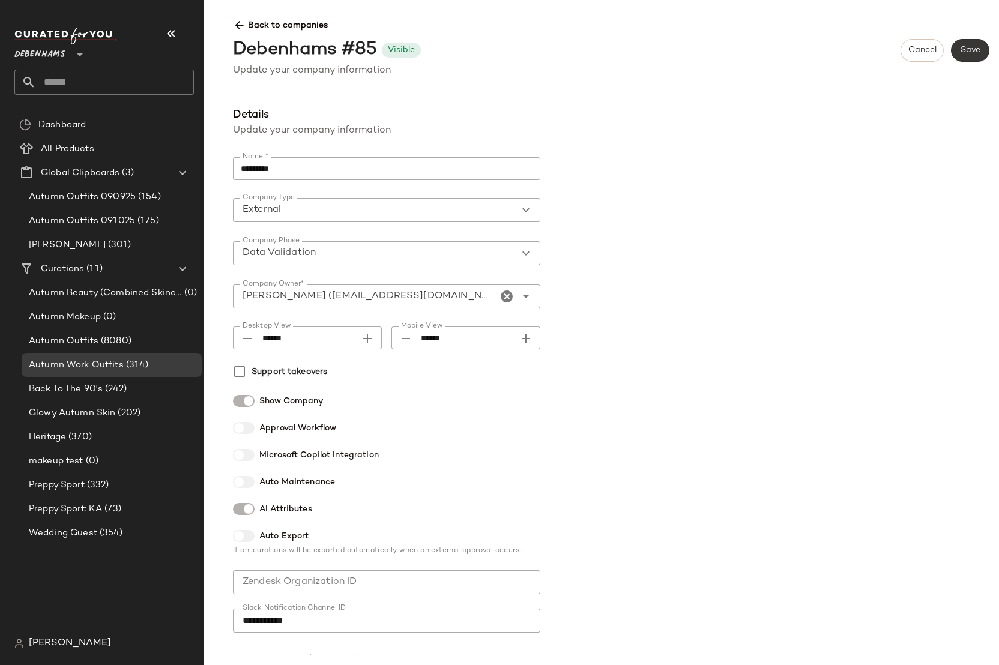
type textarea "**********"
click at [976, 49] on span "Save" at bounding box center [970, 51] width 20 height 10
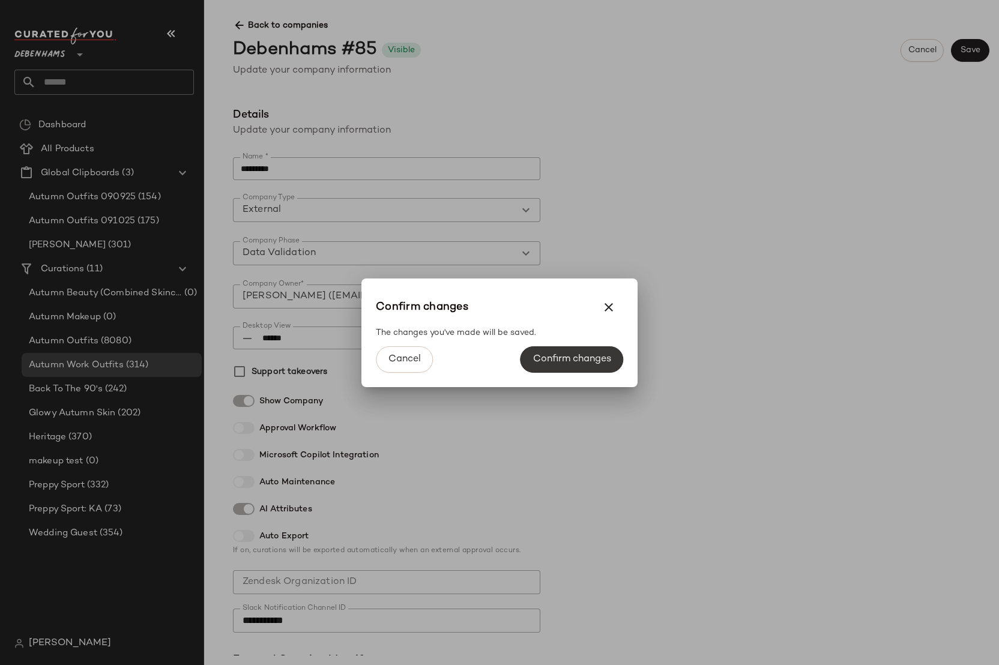
click at [556, 362] on span "Confirm changes" at bounding box center [571, 359] width 79 height 11
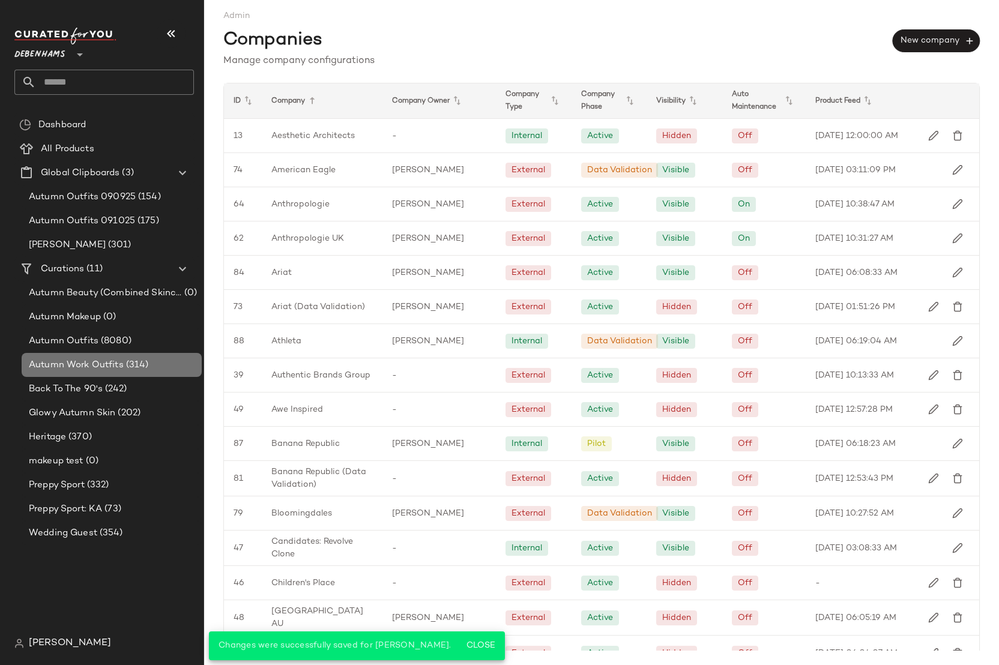
click at [72, 367] on span "Autumn Work Outfits" at bounding box center [76, 365] width 95 height 14
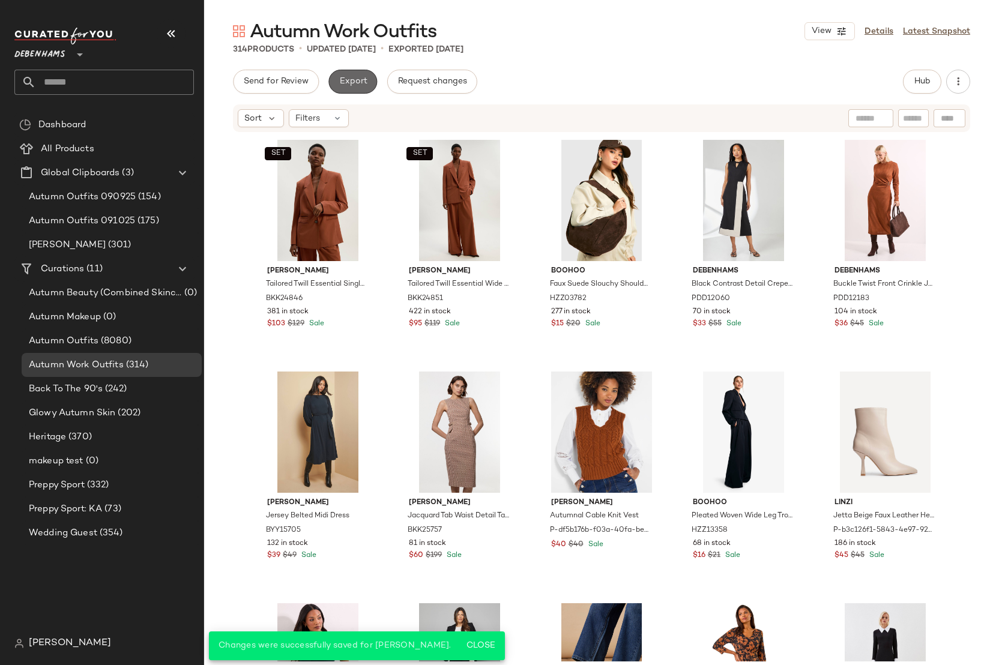
click at [361, 82] on span "Export" at bounding box center [353, 82] width 28 height 10
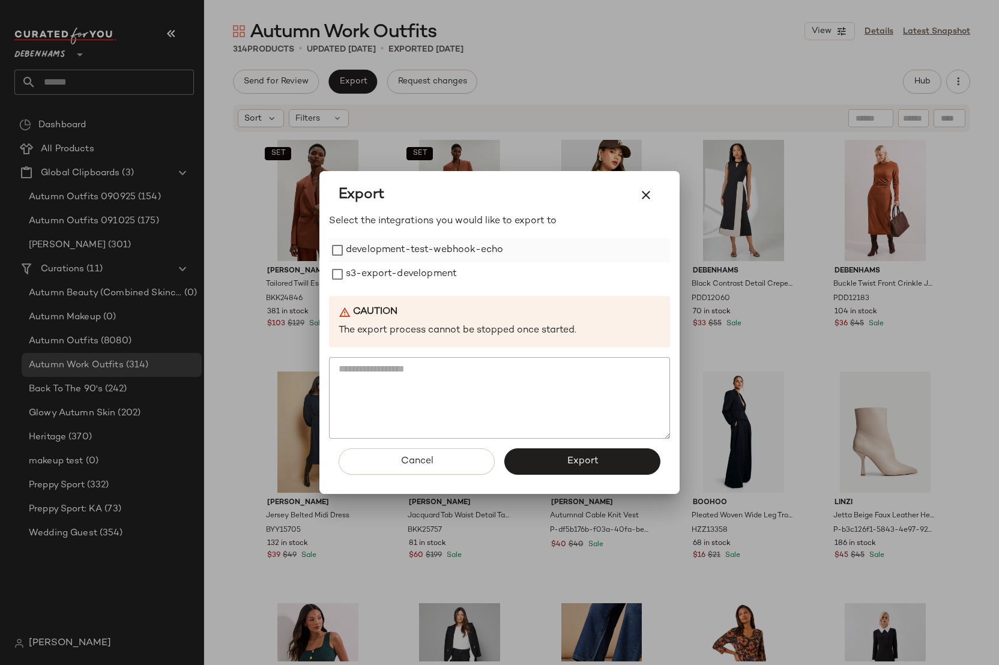
click at [417, 248] on label "development-test-webhook-echo" at bounding box center [424, 250] width 157 height 24
click at [592, 456] on span "Export" at bounding box center [582, 461] width 32 height 11
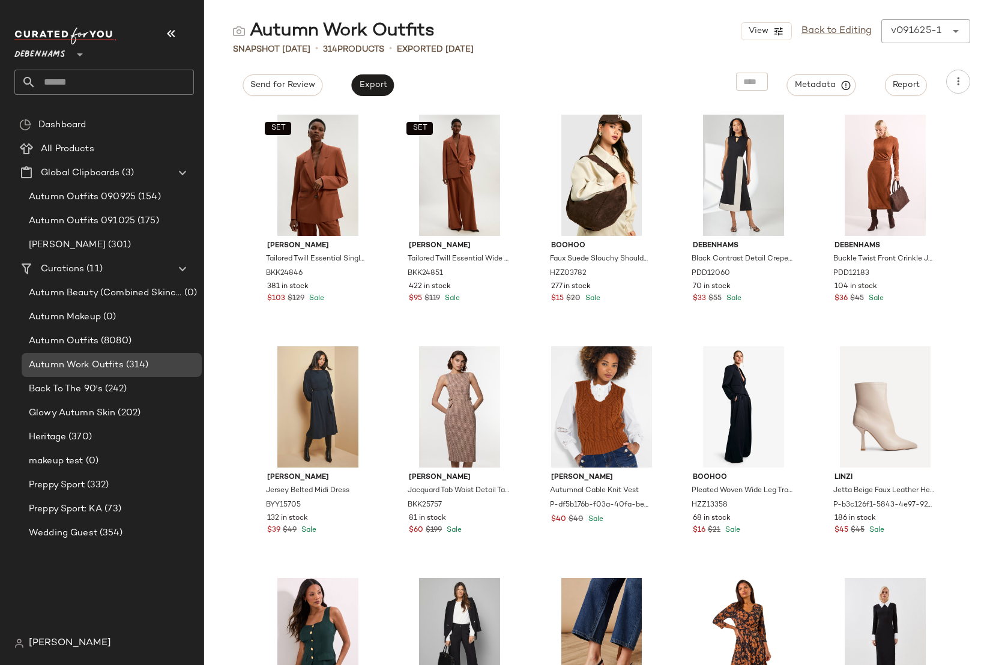
click at [54, 362] on span "Autumn Work Outfits" at bounding box center [76, 365] width 95 height 14
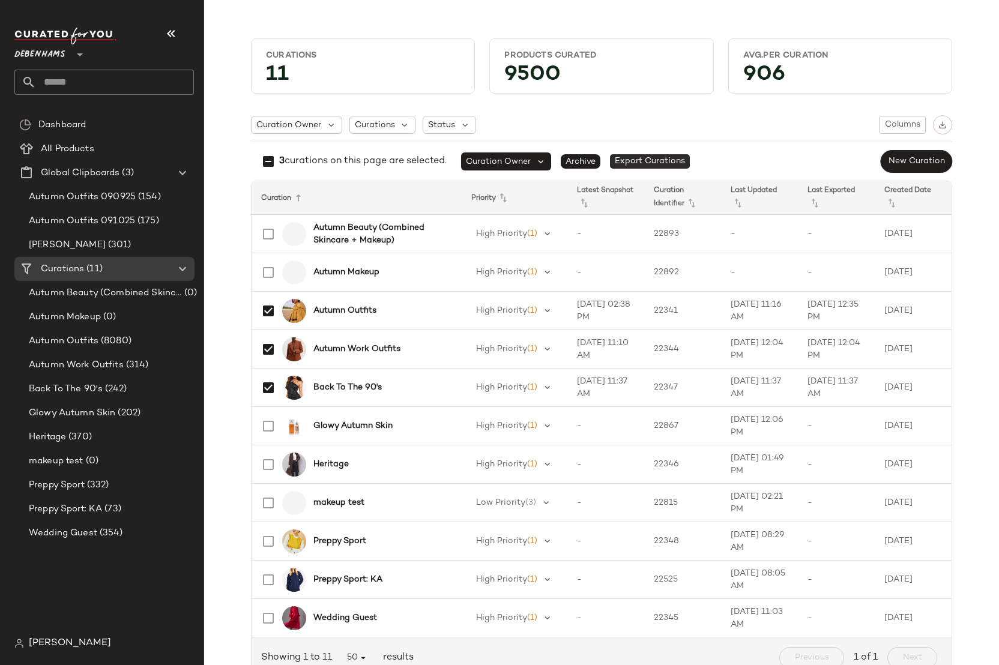
click at [645, 164] on span "Export Curations" at bounding box center [650, 161] width 80 height 14
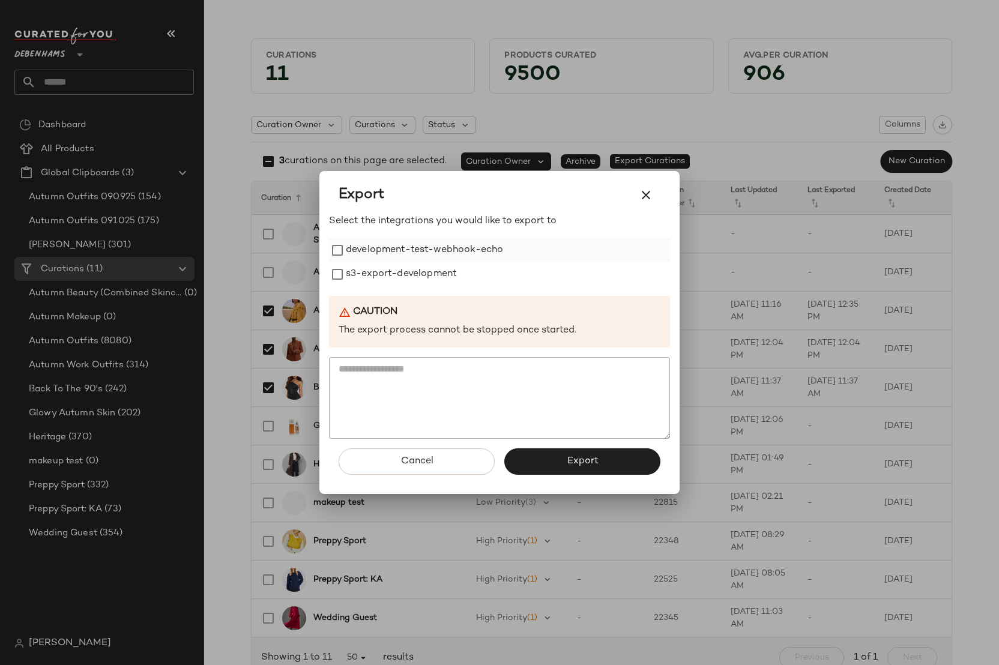
click at [459, 247] on label "development-test-webhook-echo" at bounding box center [424, 250] width 157 height 24
click at [549, 466] on button "Export" at bounding box center [582, 461] width 156 height 26
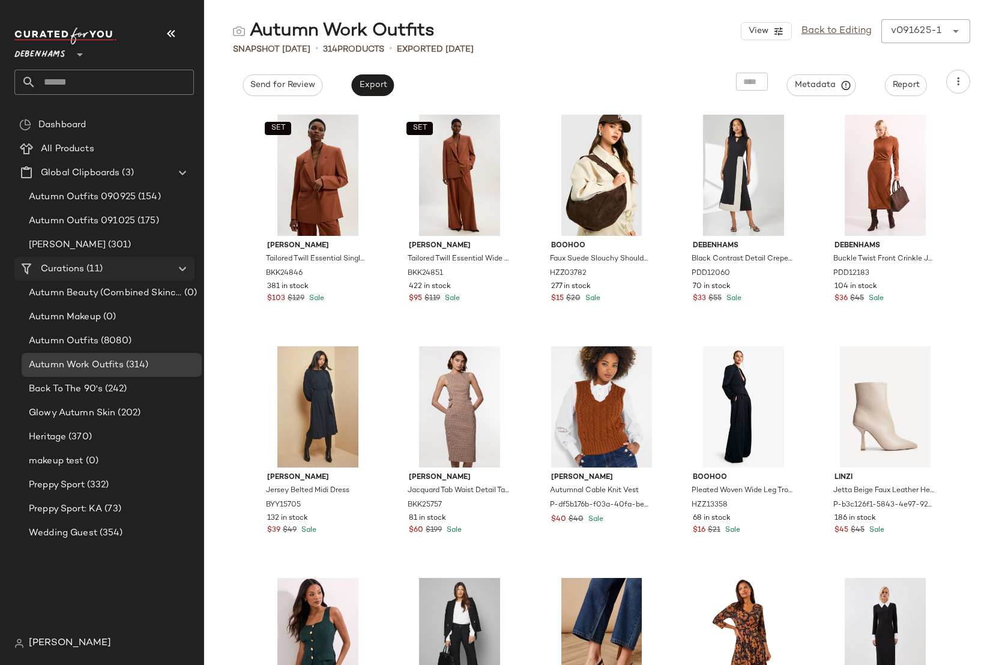
click at [56, 266] on span "Curations" at bounding box center [62, 269] width 43 height 14
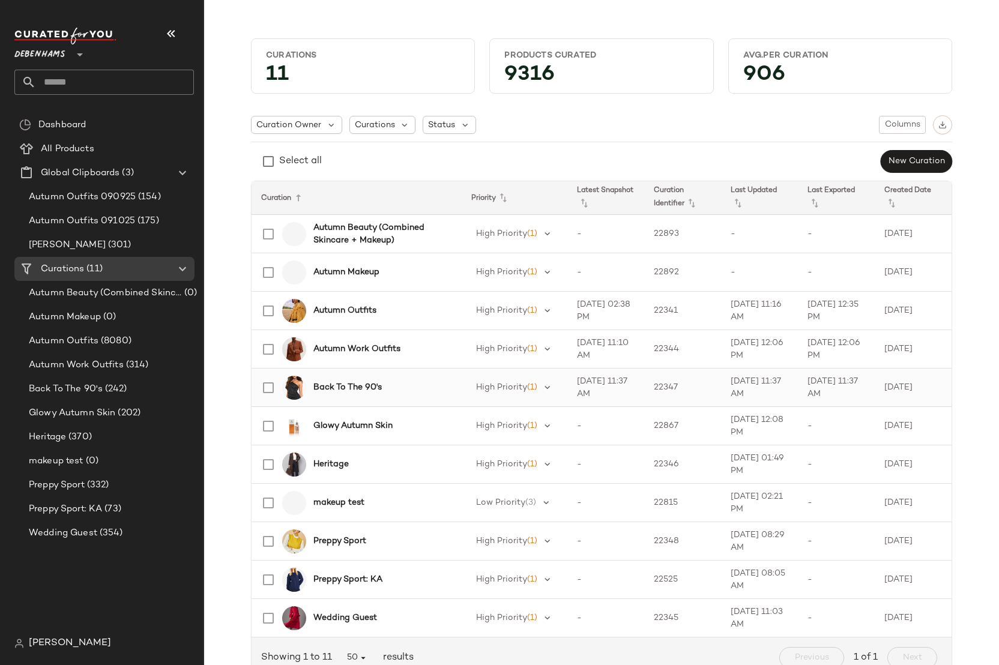
click at [351, 392] on b "Back To The 90's" at bounding box center [347, 387] width 68 height 13
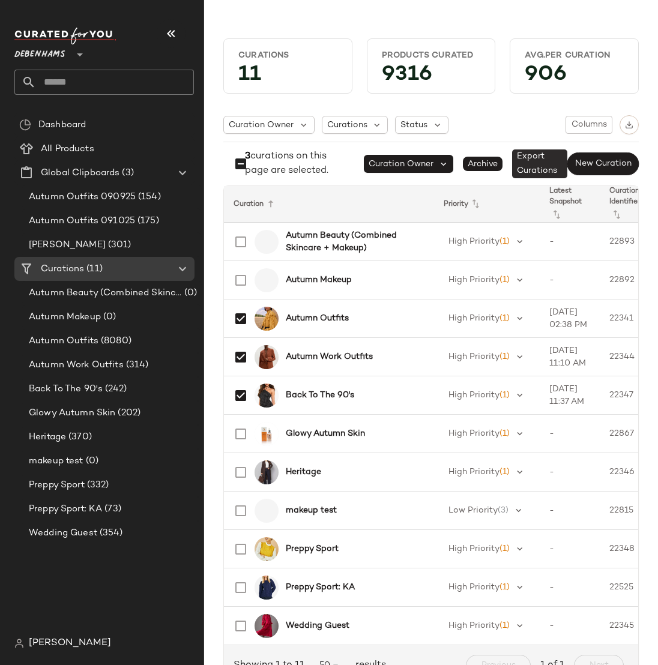
click at [515, 162] on span "Export Curations" at bounding box center [539, 163] width 55 height 29
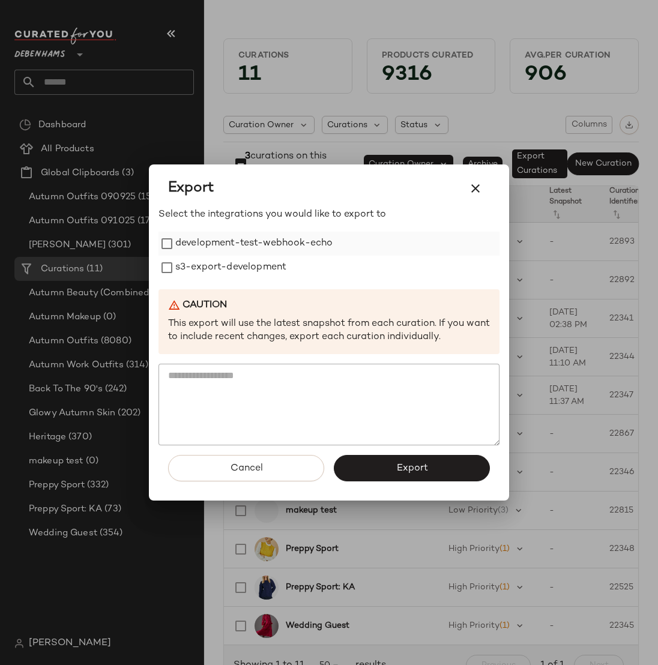
click at [208, 240] on label "development-test-webhook-echo" at bounding box center [253, 244] width 157 height 24
click at [382, 468] on button "Export" at bounding box center [412, 468] width 156 height 26
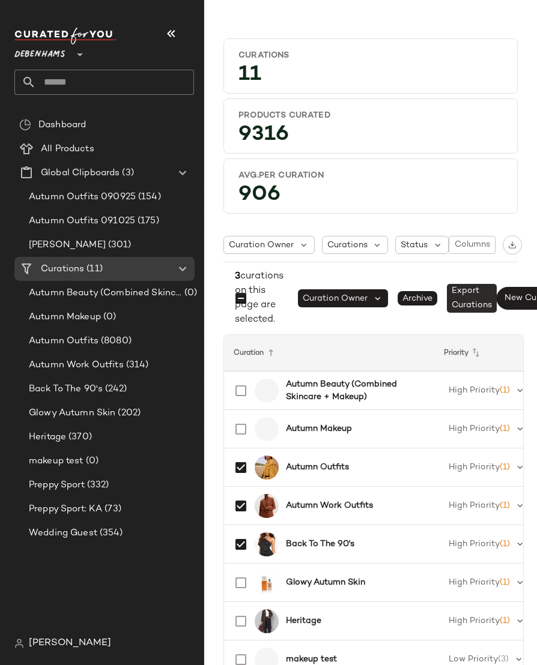
click at [469, 310] on span "Export Curations" at bounding box center [472, 298] width 50 height 29
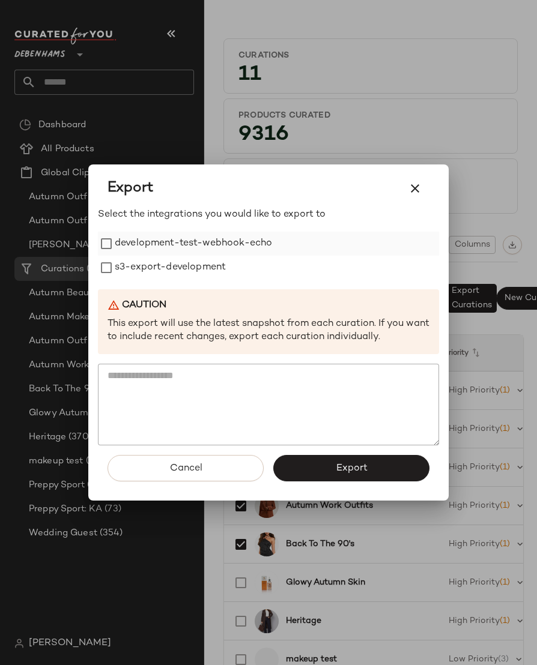
click at [185, 236] on label "development-test-webhook-echo" at bounding box center [193, 244] width 157 height 24
click at [309, 472] on button "Export" at bounding box center [351, 468] width 156 height 26
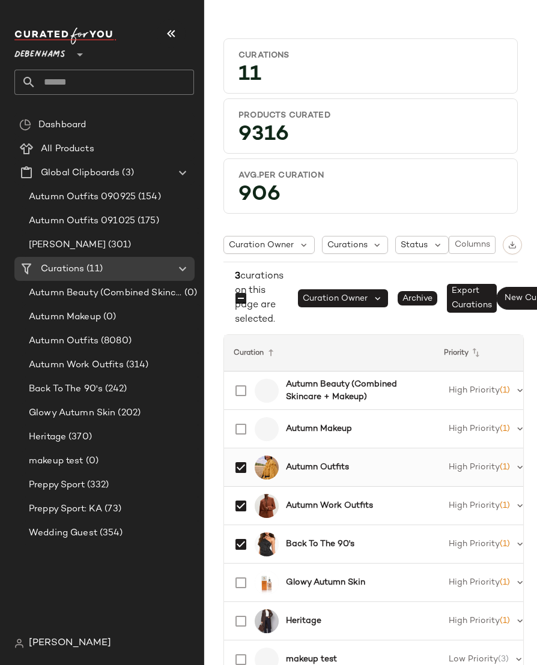
click at [321, 474] on b "Autumn Outfits" at bounding box center [317, 467] width 63 height 13
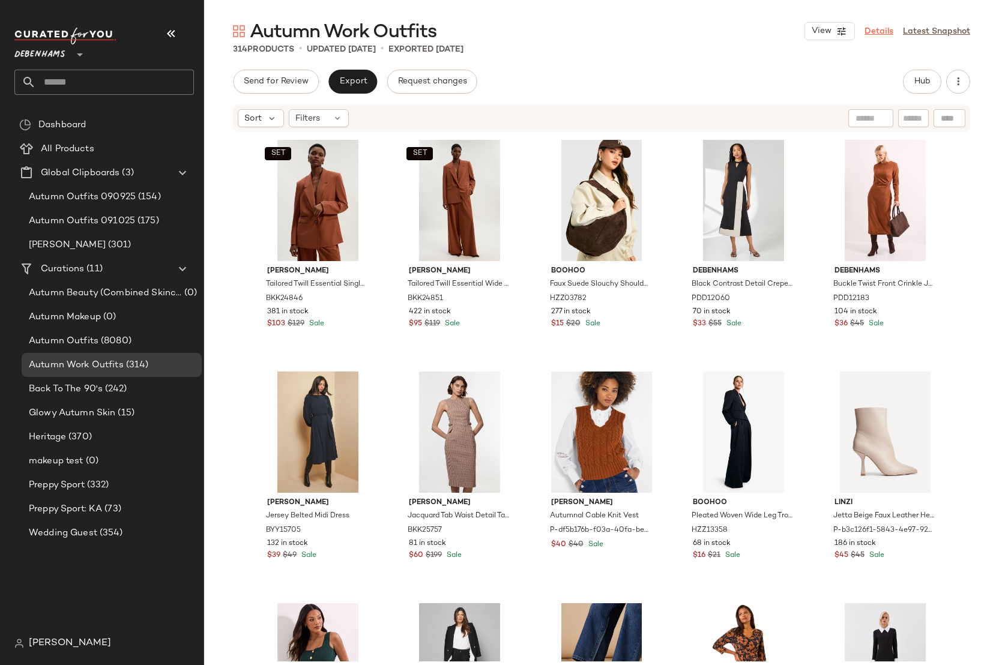
click at [873, 34] on link "Details" at bounding box center [878, 31] width 29 height 13
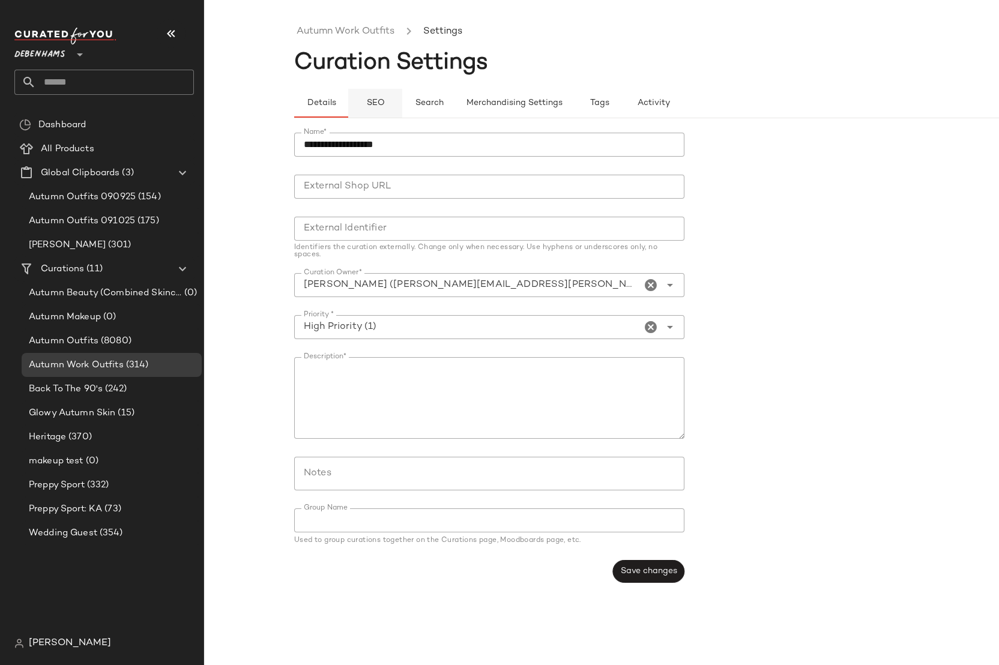
click at [366, 103] on span "SEO" at bounding box center [375, 103] width 19 height 10
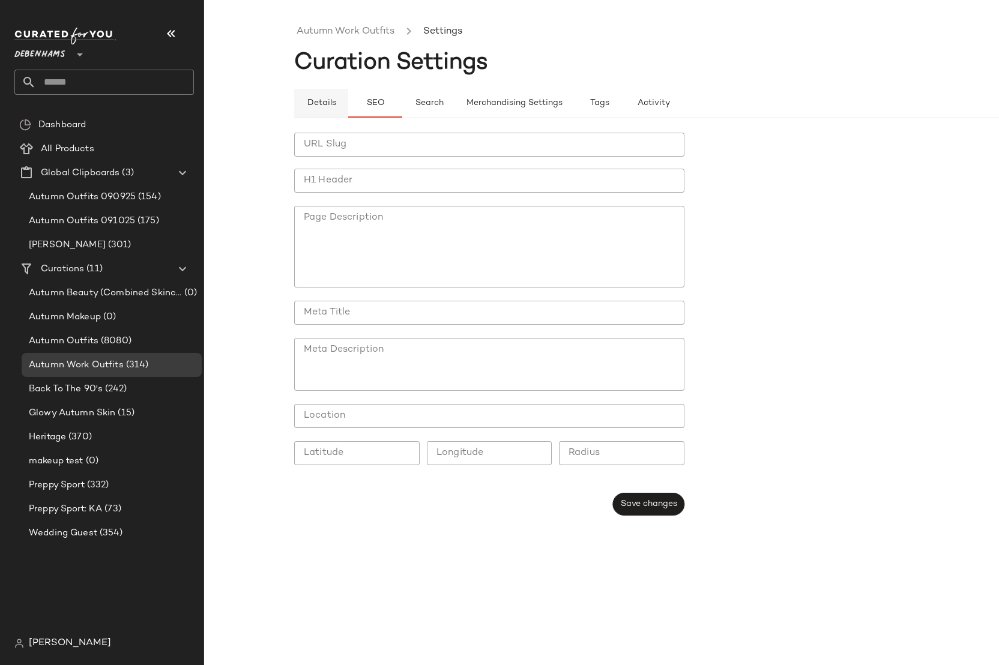
click at [328, 109] on button "Details" at bounding box center [321, 103] width 54 height 29
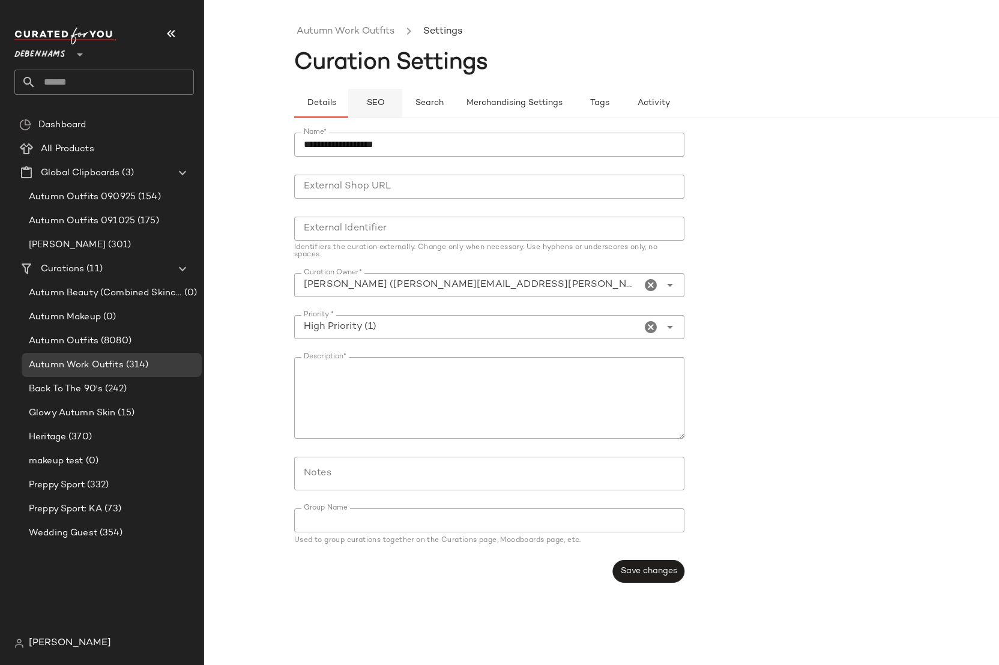
click at [371, 108] on button "SEO" at bounding box center [375, 103] width 54 height 29
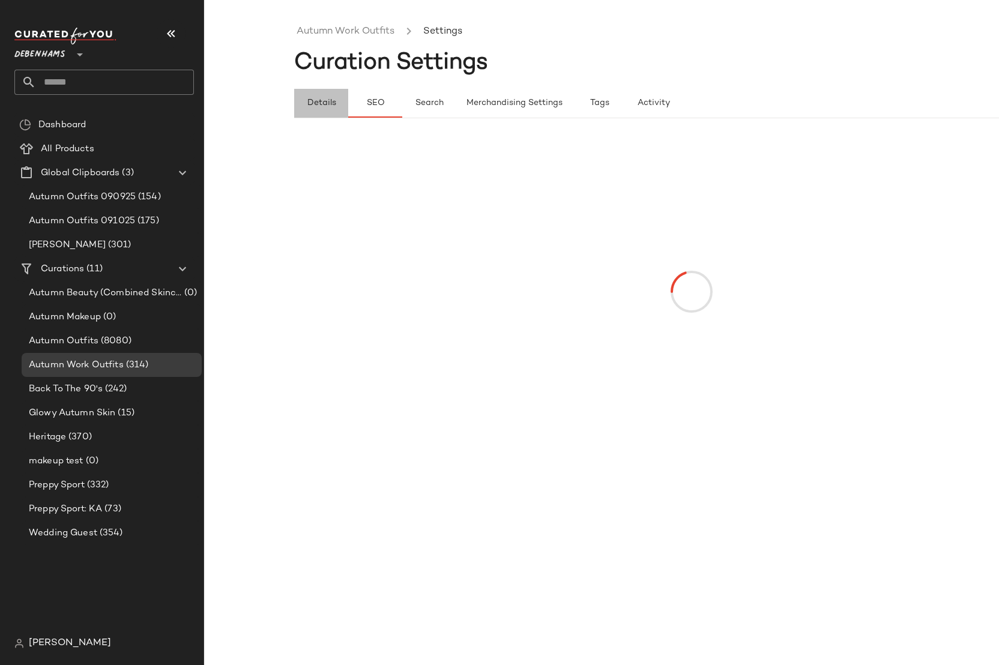
click at [324, 107] on span "Details" at bounding box center [320, 103] width 29 height 10
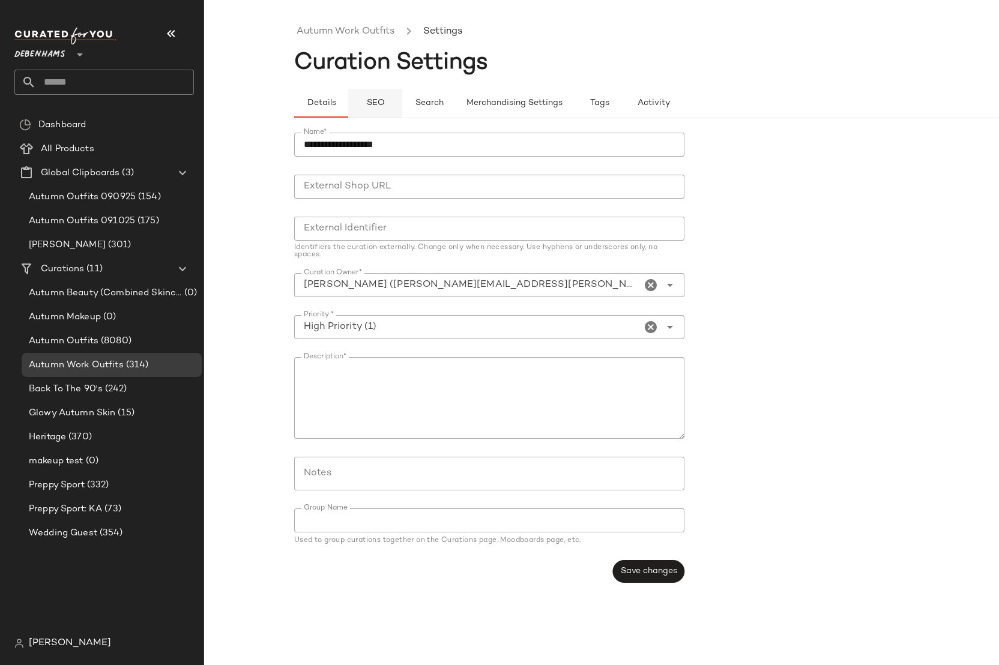
click at [369, 107] on span "SEO" at bounding box center [375, 103] width 19 height 10
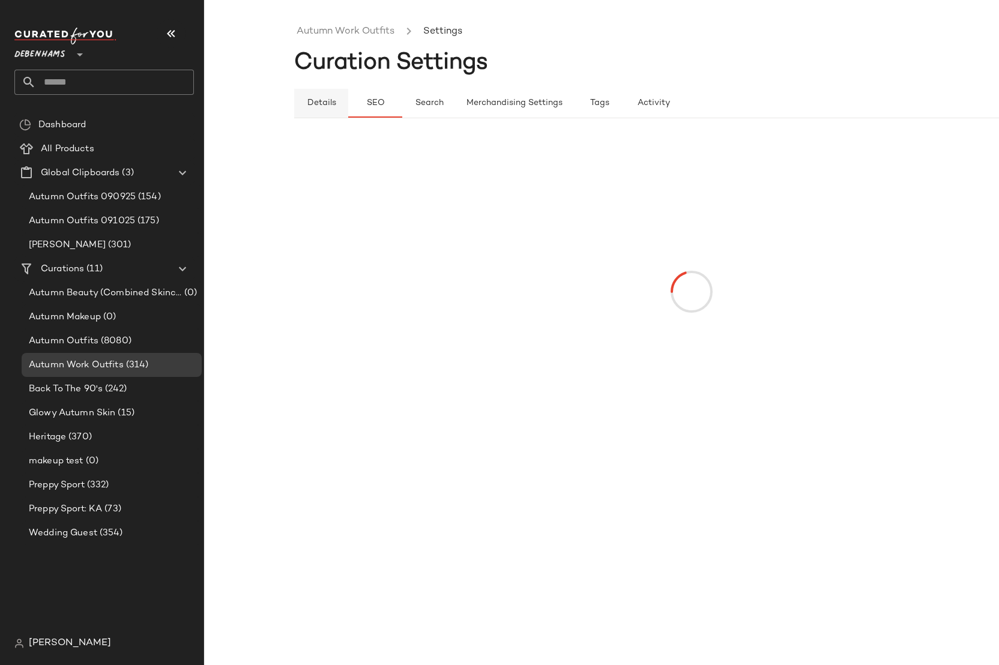
click at [319, 106] on span "Details" at bounding box center [320, 103] width 29 height 10
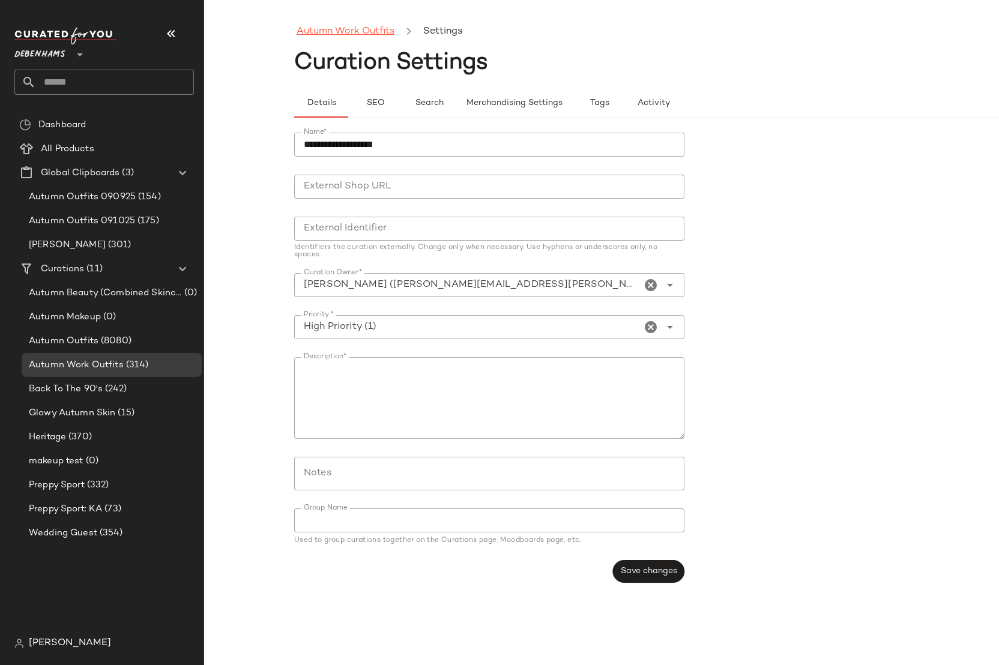
click at [361, 28] on link "Autumn Work Outfits" at bounding box center [346, 32] width 98 height 16
